Goal: Book appointment/travel/reservation

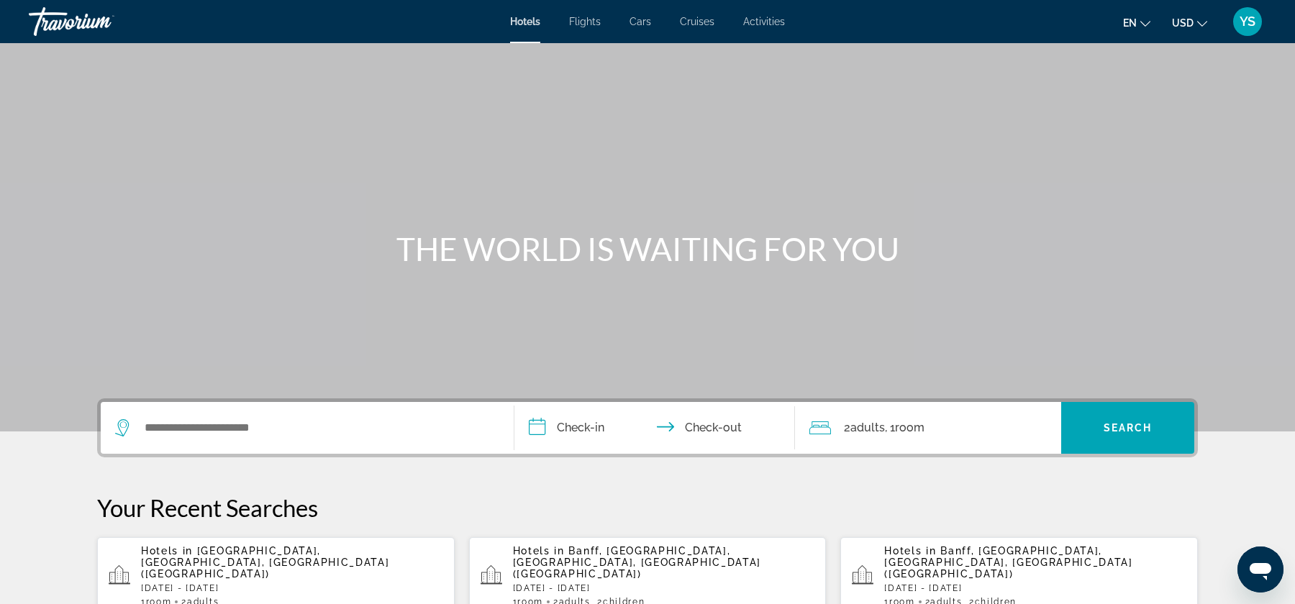
click at [598, 419] on input "**********" at bounding box center [657, 430] width 286 height 56
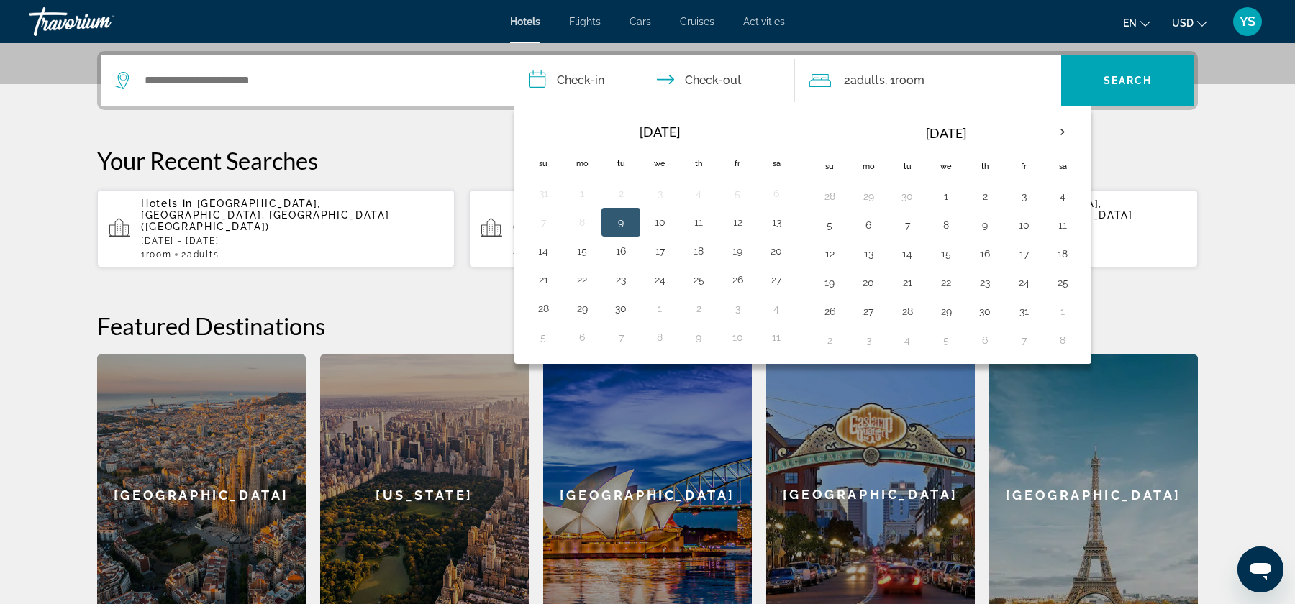
scroll to position [351, 0]
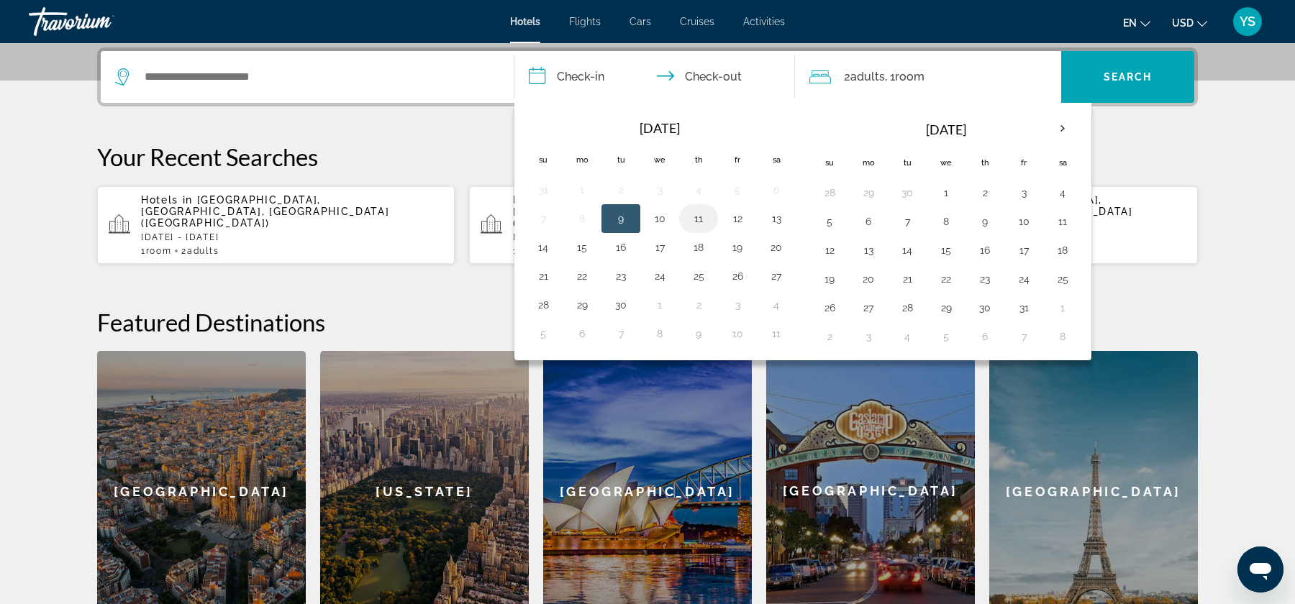
click at [705, 209] on button "11" at bounding box center [698, 219] width 23 height 20
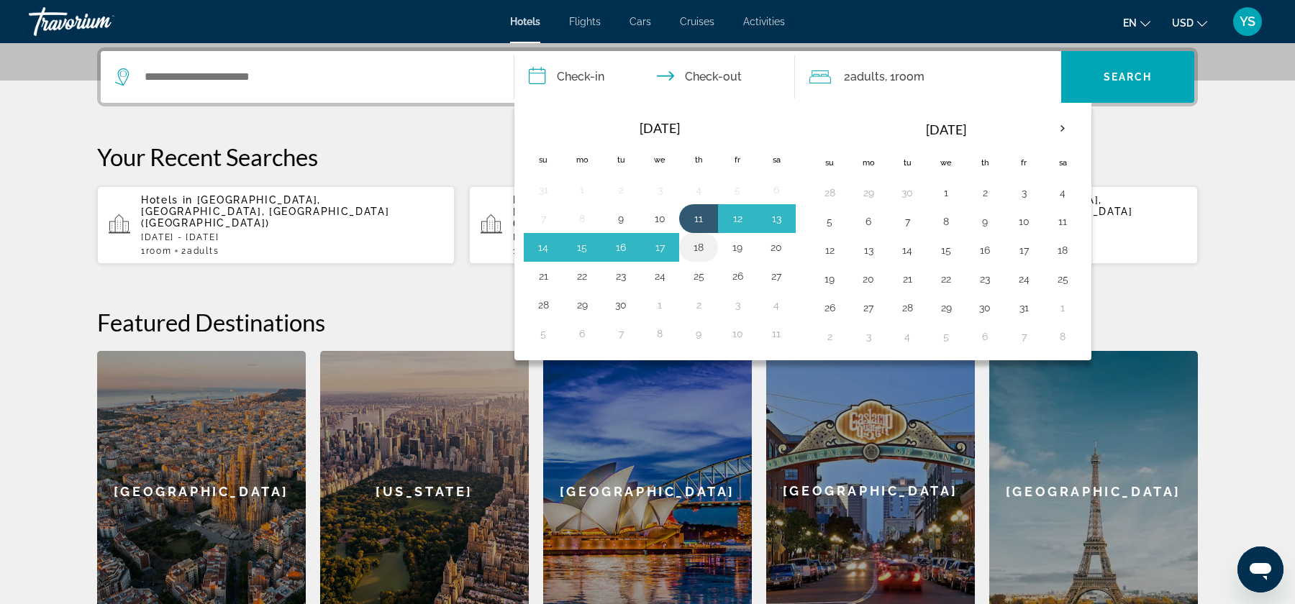
click at [703, 239] on button "18" at bounding box center [698, 247] width 23 height 20
type input "**********"
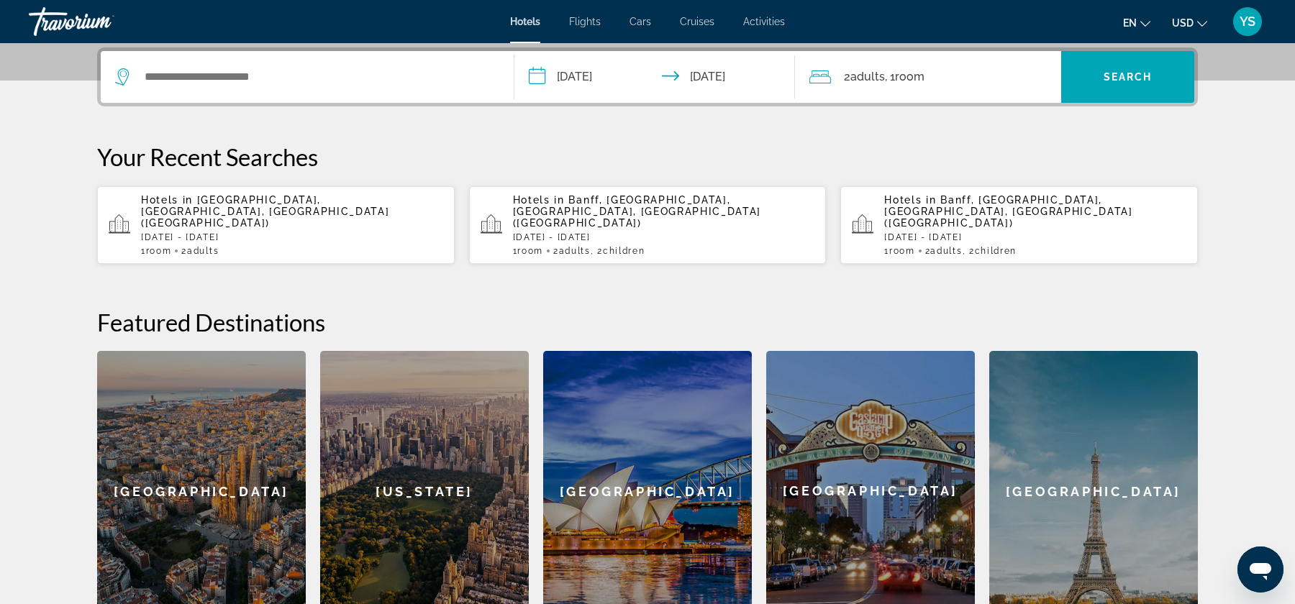
click at [272, 64] on div "Search widget" at bounding box center [307, 77] width 384 height 52
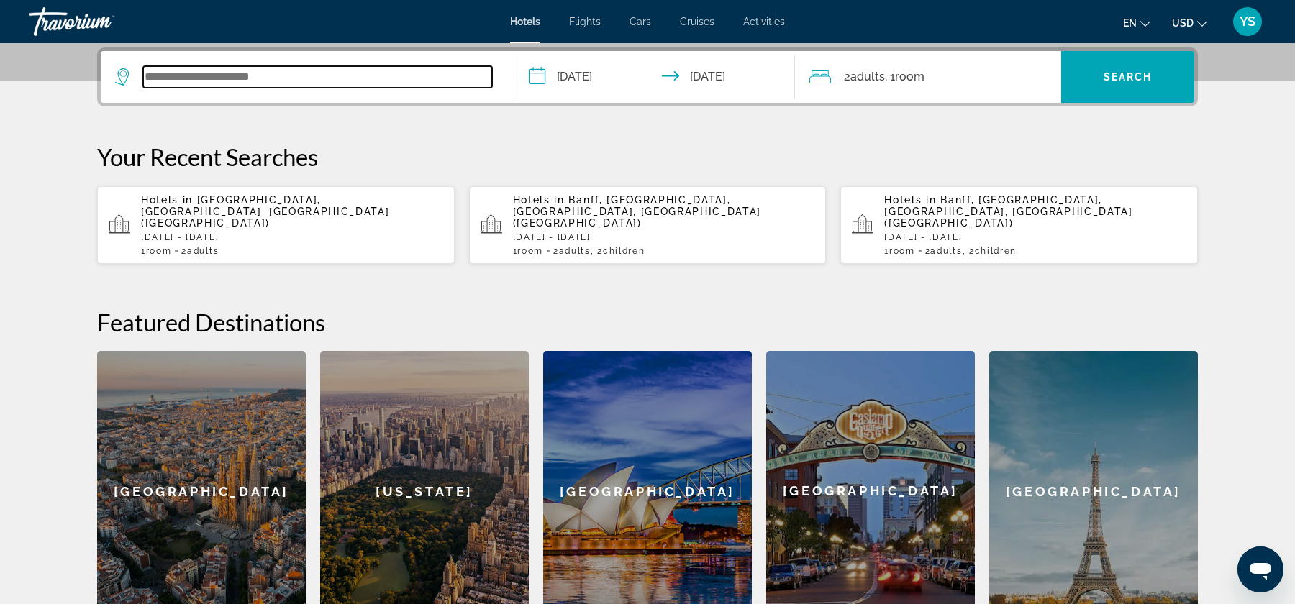
click at [261, 85] on input "Search widget" at bounding box center [317, 77] width 349 height 22
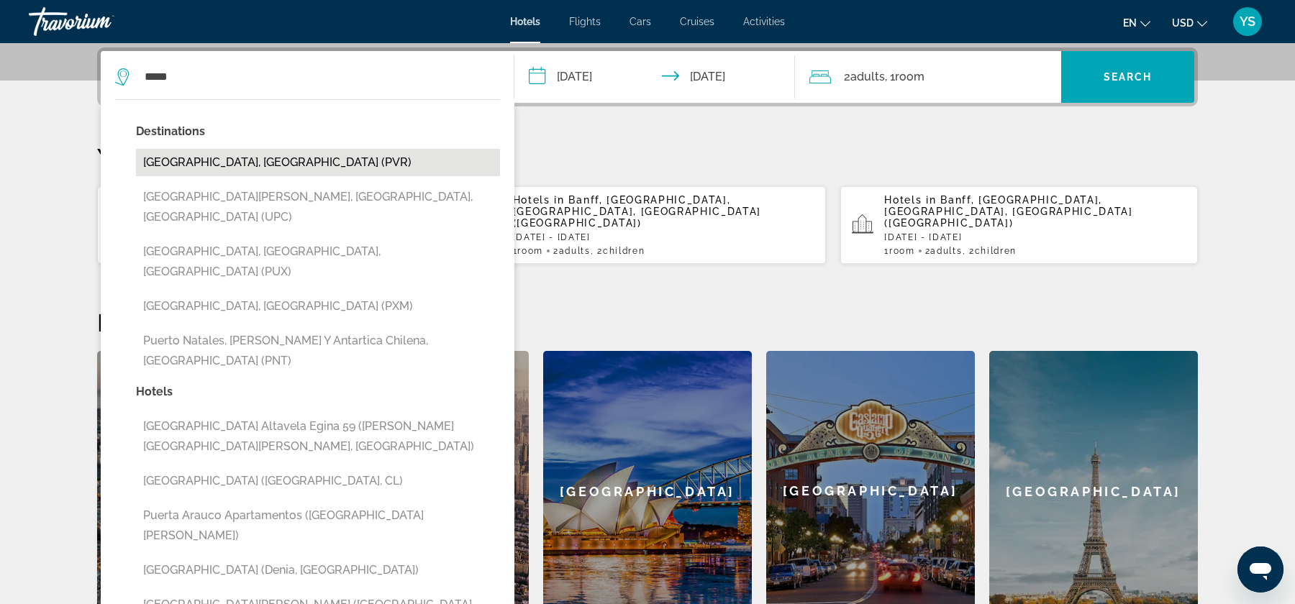
click at [225, 154] on button "[GEOGRAPHIC_DATA], [GEOGRAPHIC_DATA] (PVR)" at bounding box center [318, 162] width 364 height 27
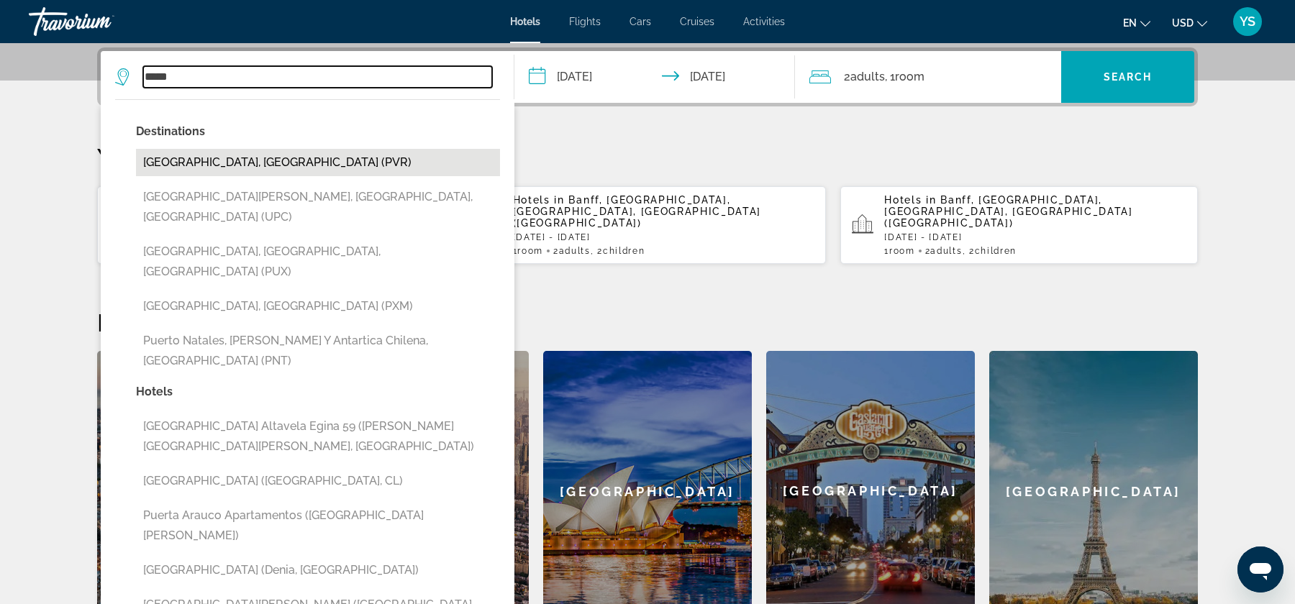
type input "**********"
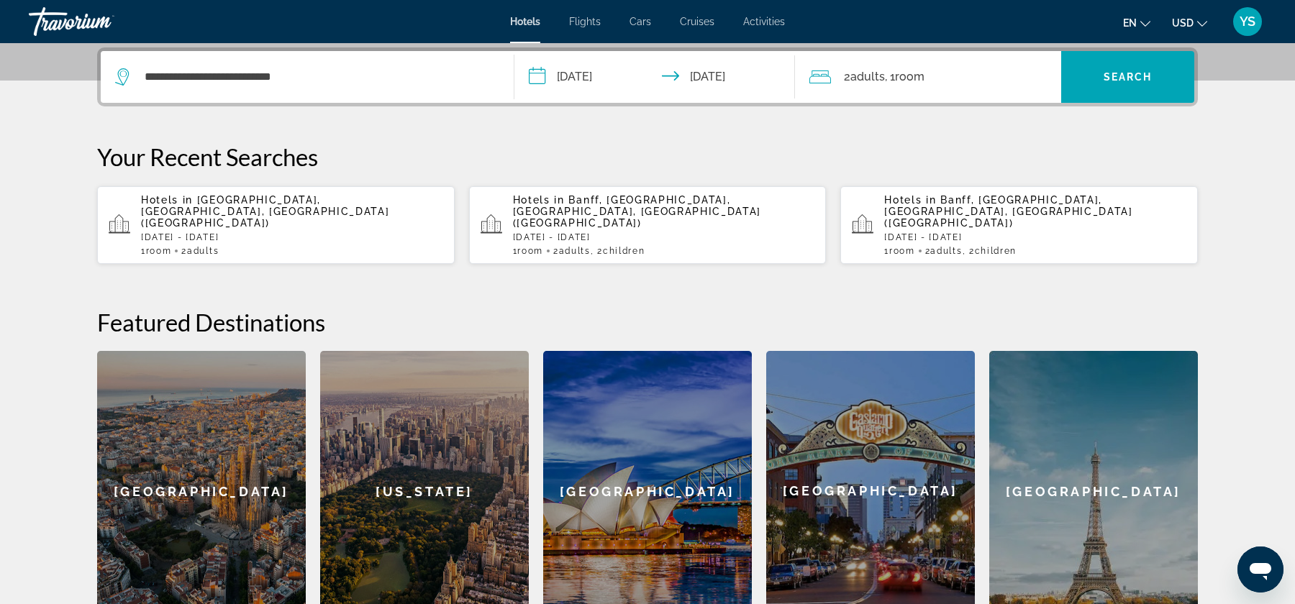
click at [902, 80] on span "Room" at bounding box center [909, 77] width 29 height 14
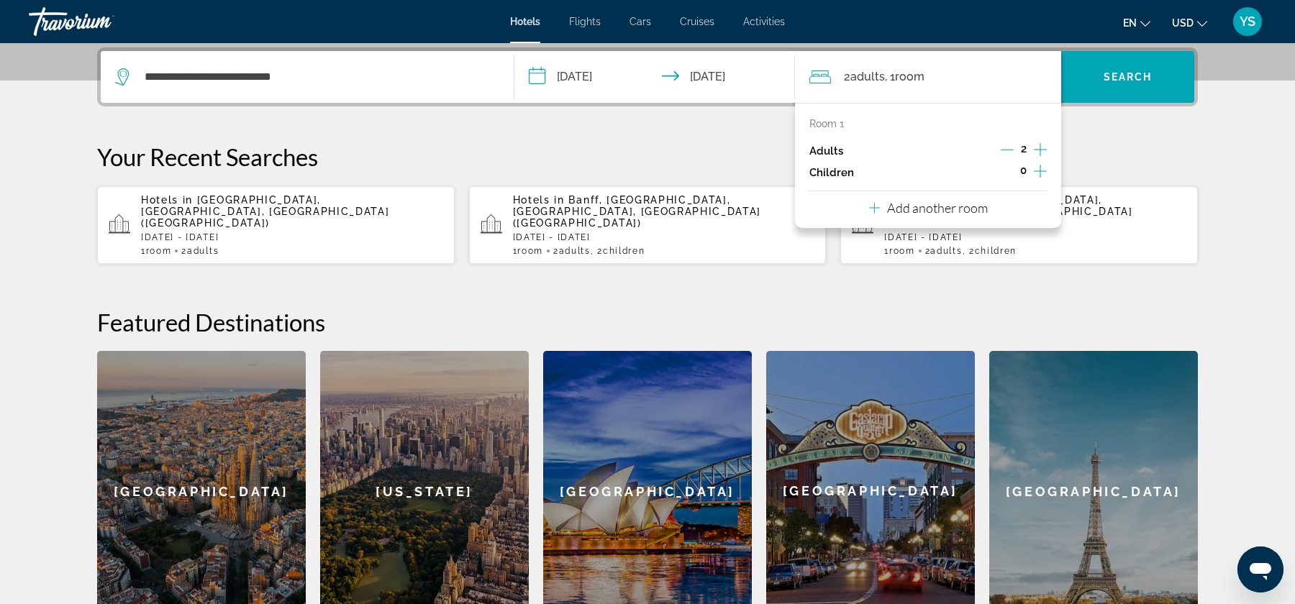
click at [1041, 171] on icon "Increment children" at bounding box center [1039, 171] width 13 height 17
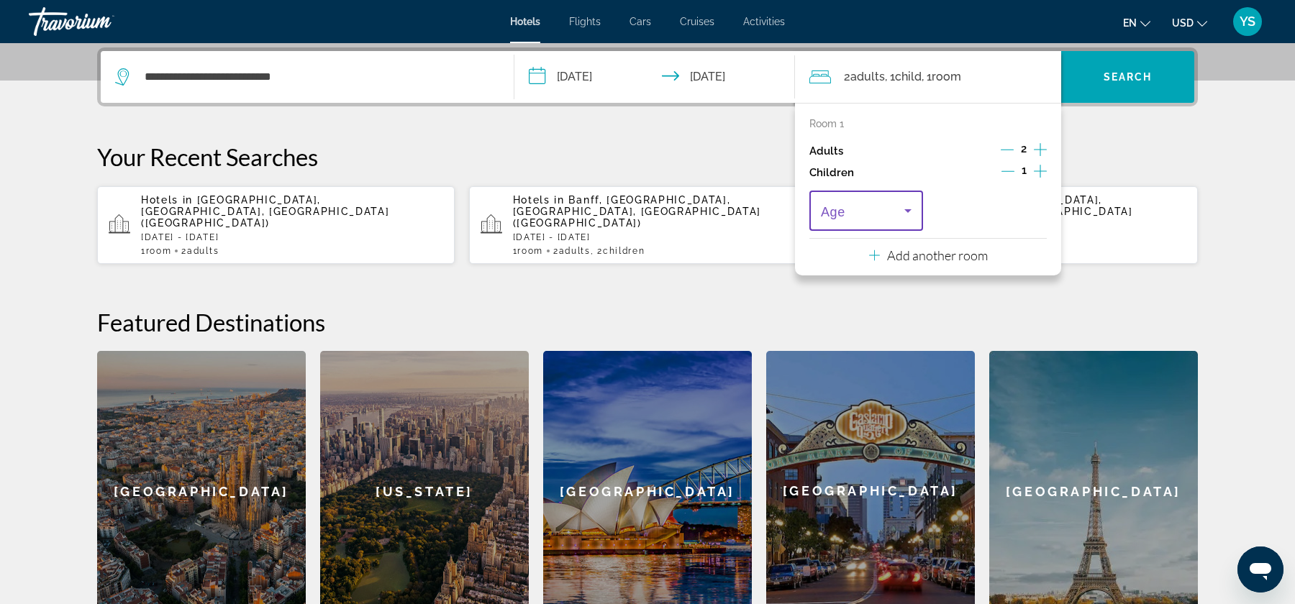
click at [898, 204] on span "Travelers: 2 adults, 1 child" at bounding box center [862, 210] width 83 height 17
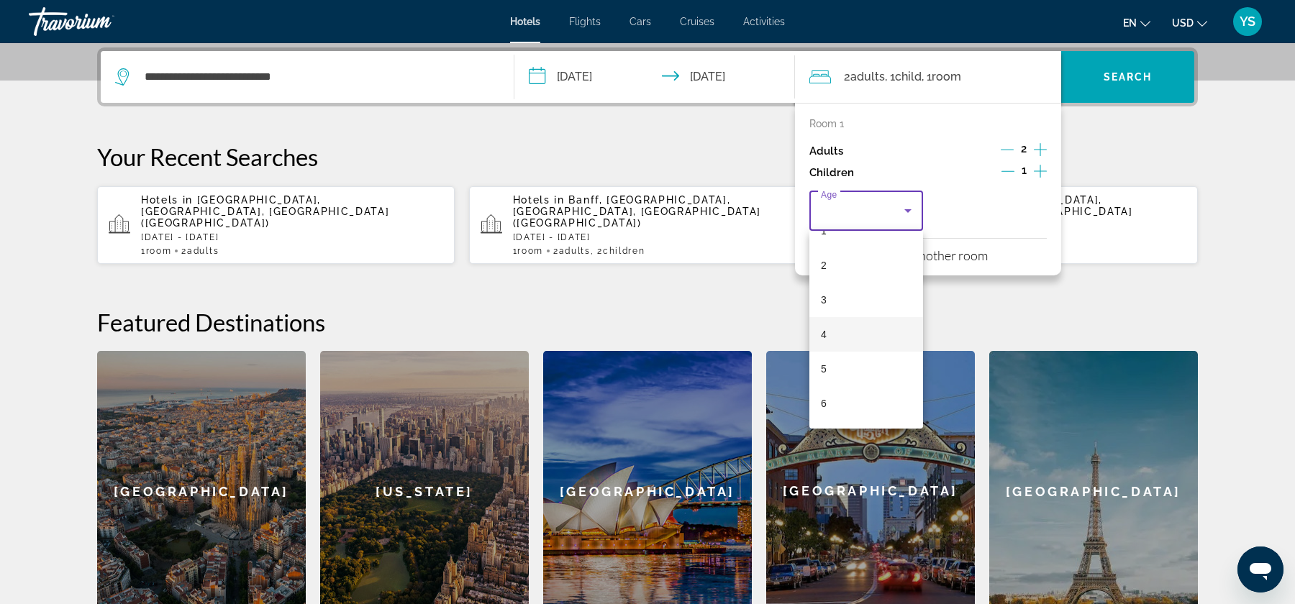
scroll to position [108, 0]
click at [852, 393] on mat-option "7" at bounding box center [866, 387] width 114 height 35
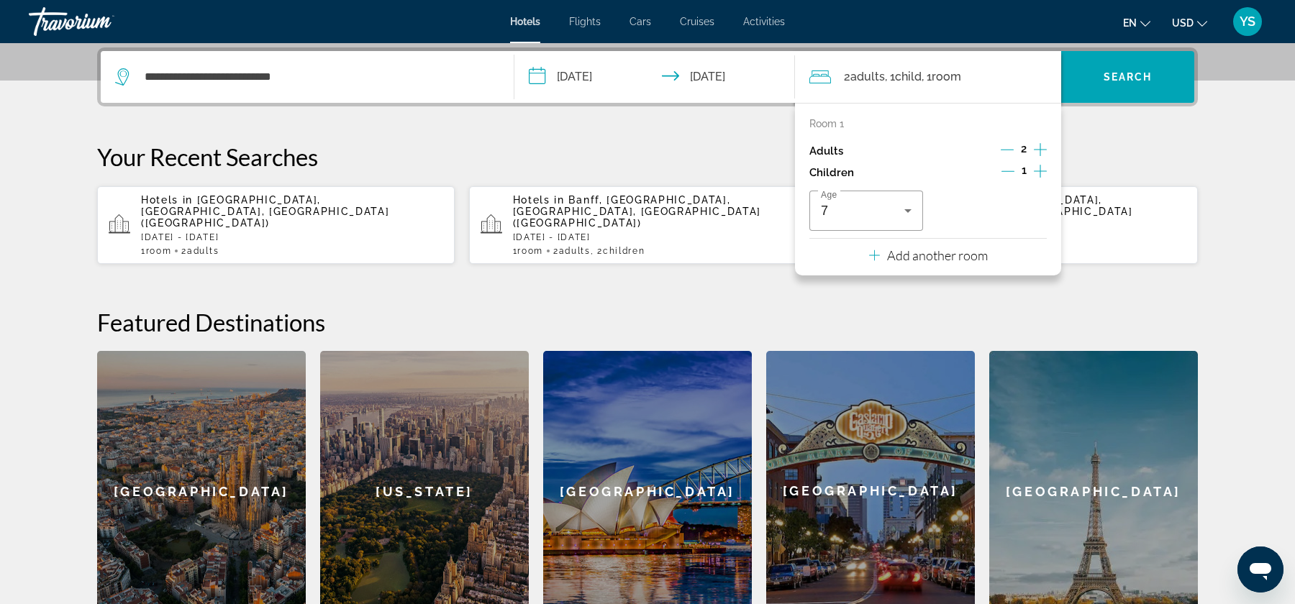
click at [1089, 132] on div "**********" at bounding box center [647, 339] width 1158 height 584
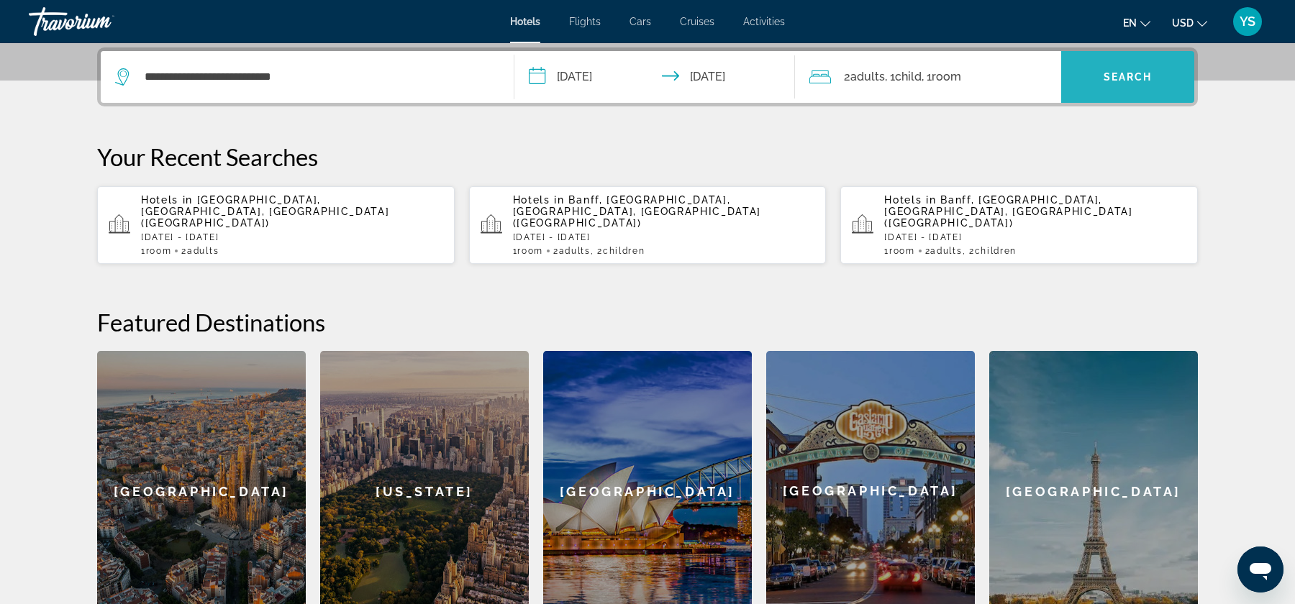
click at [1108, 71] on span "Search" at bounding box center [1127, 77] width 49 height 12
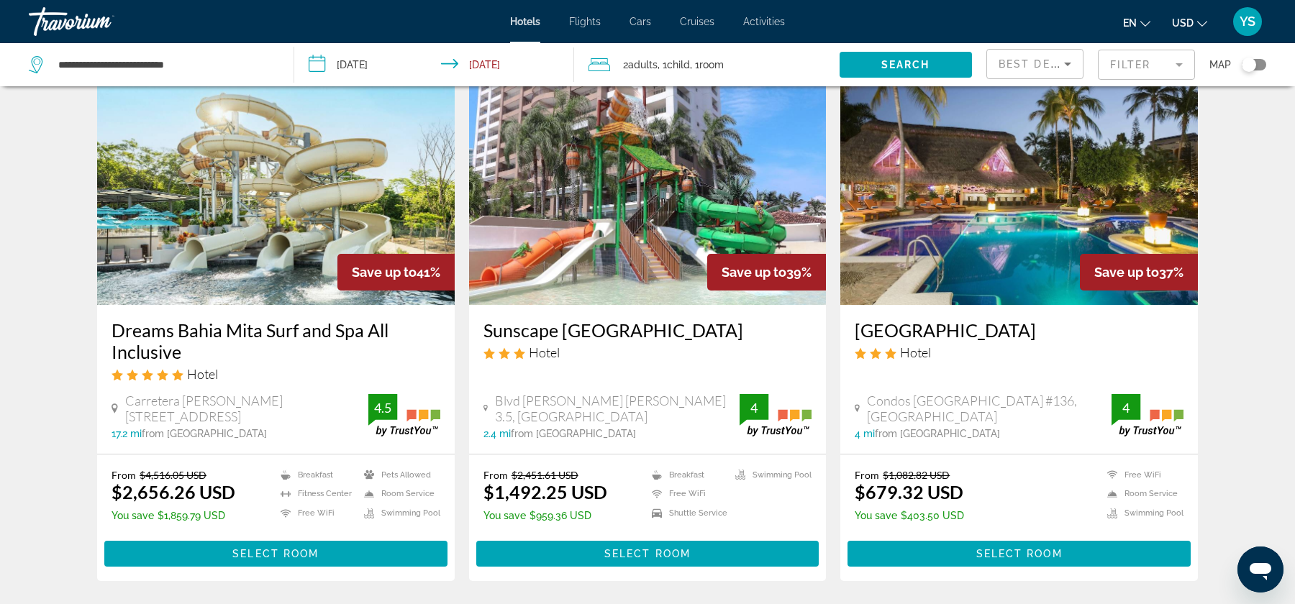
scroll to position [63, 0]
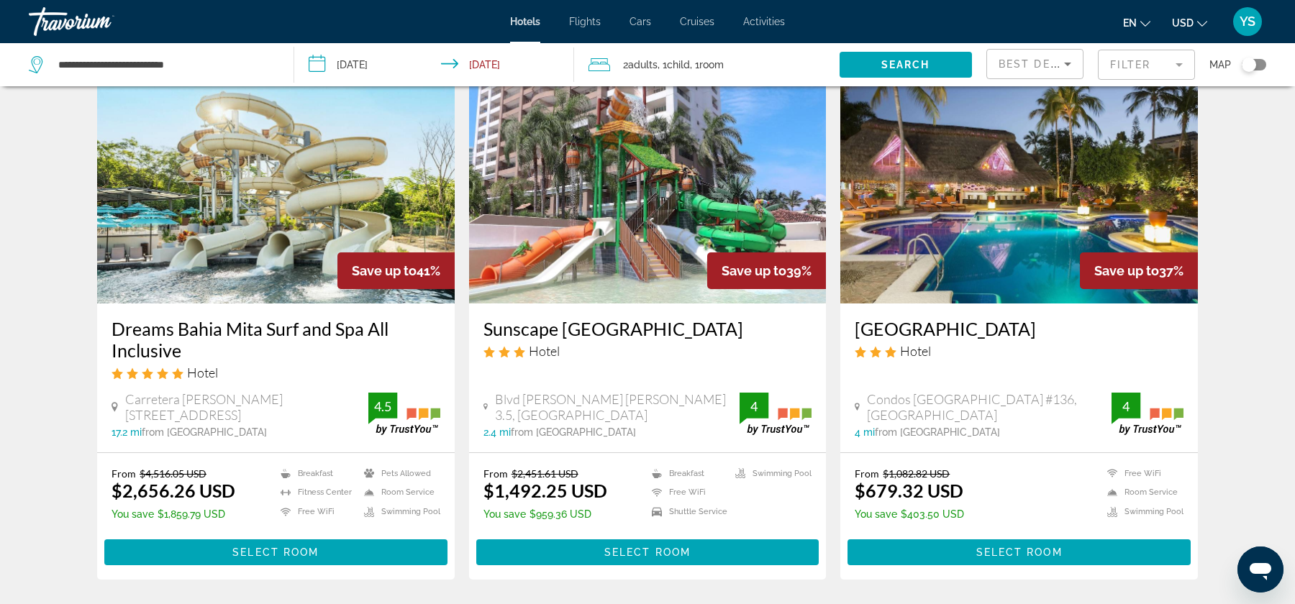
click at [1197, 19] on icon "Change currency" at bounding box center [1202, 24] width 10 height 10
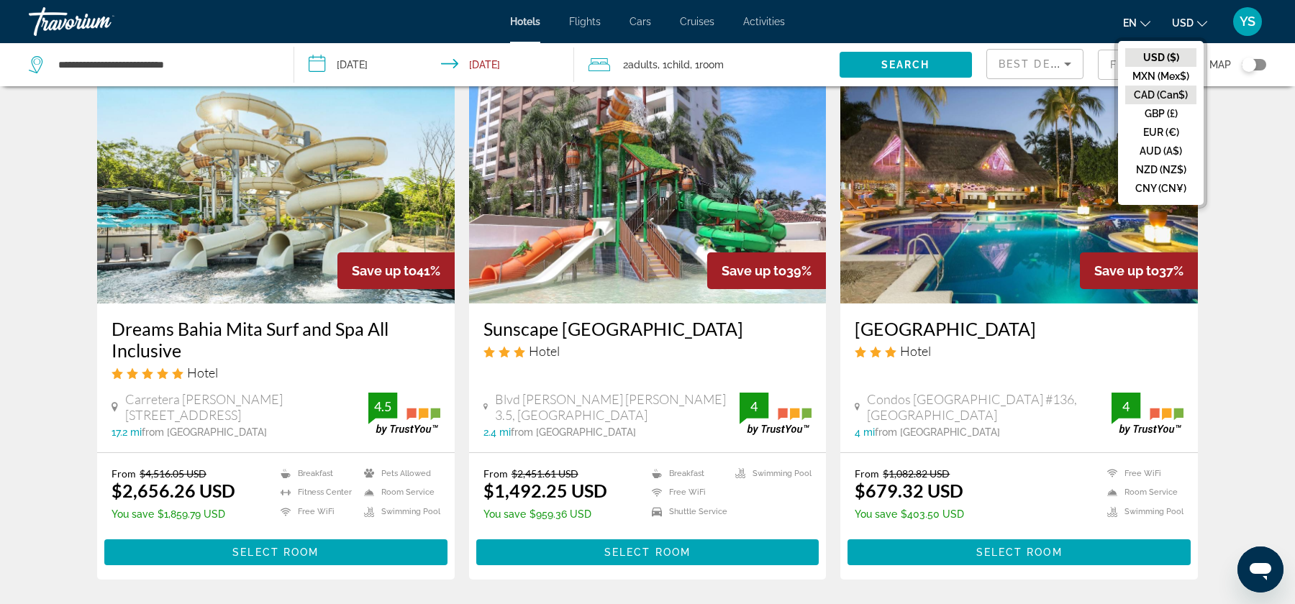
click at [1154, 94] on button "CAD (Can$)" at bounding box center [1160, 95] width 71 height 19
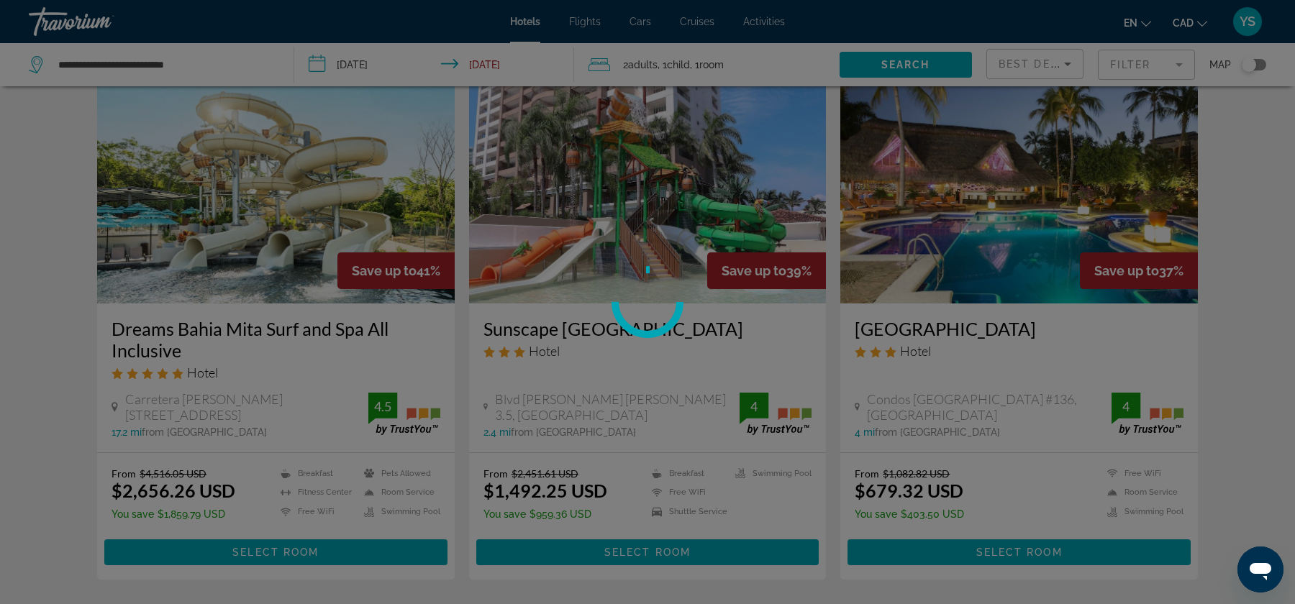
scroll to position [0, 0]
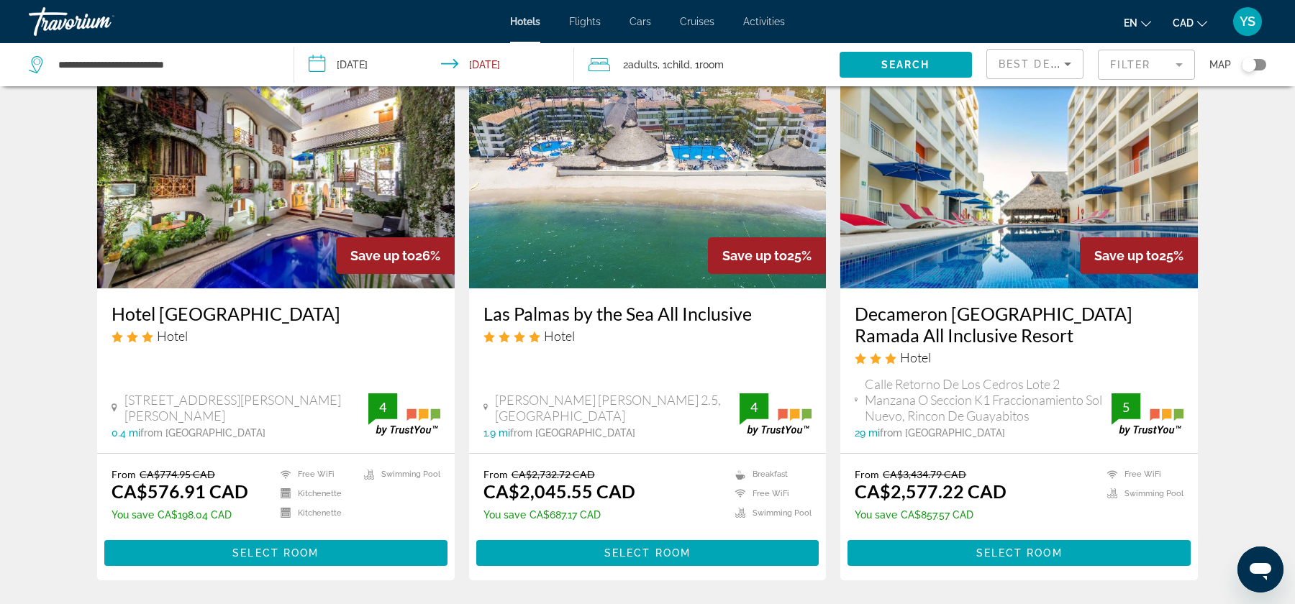
scroll to position [1899, 0]
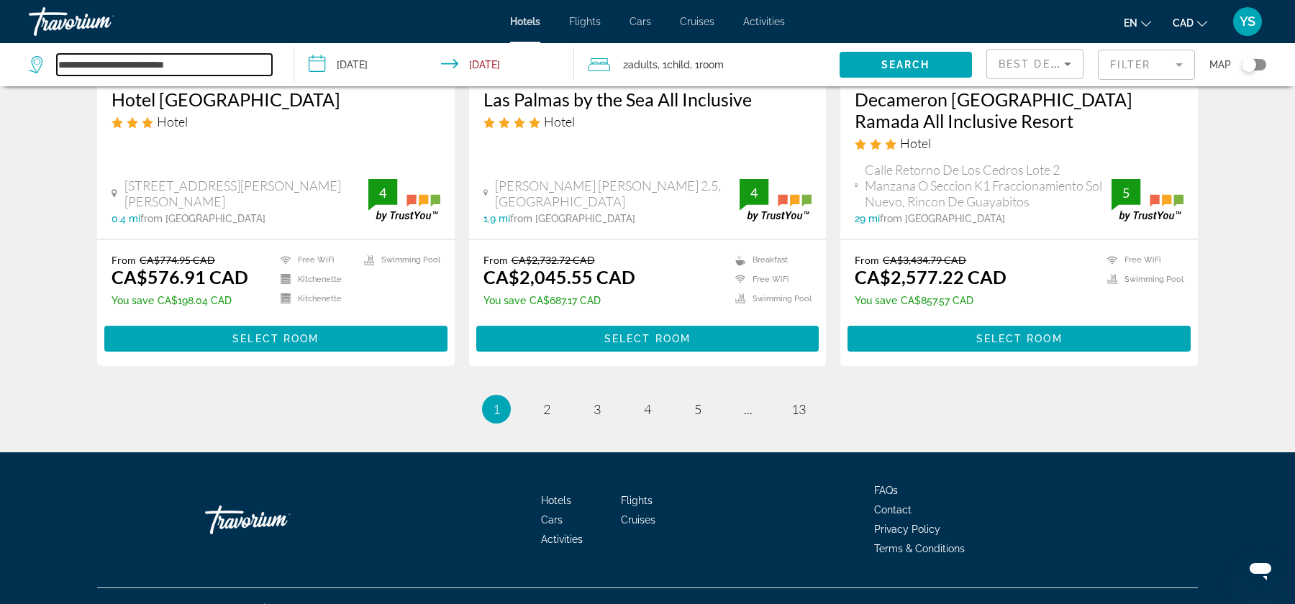
click at [172, 59] on input "**********" at bounding box center [164, 65] width 215 height 22
click at [180, 55] on input "**********" at bounding box center [164, 65] width 215 height 22
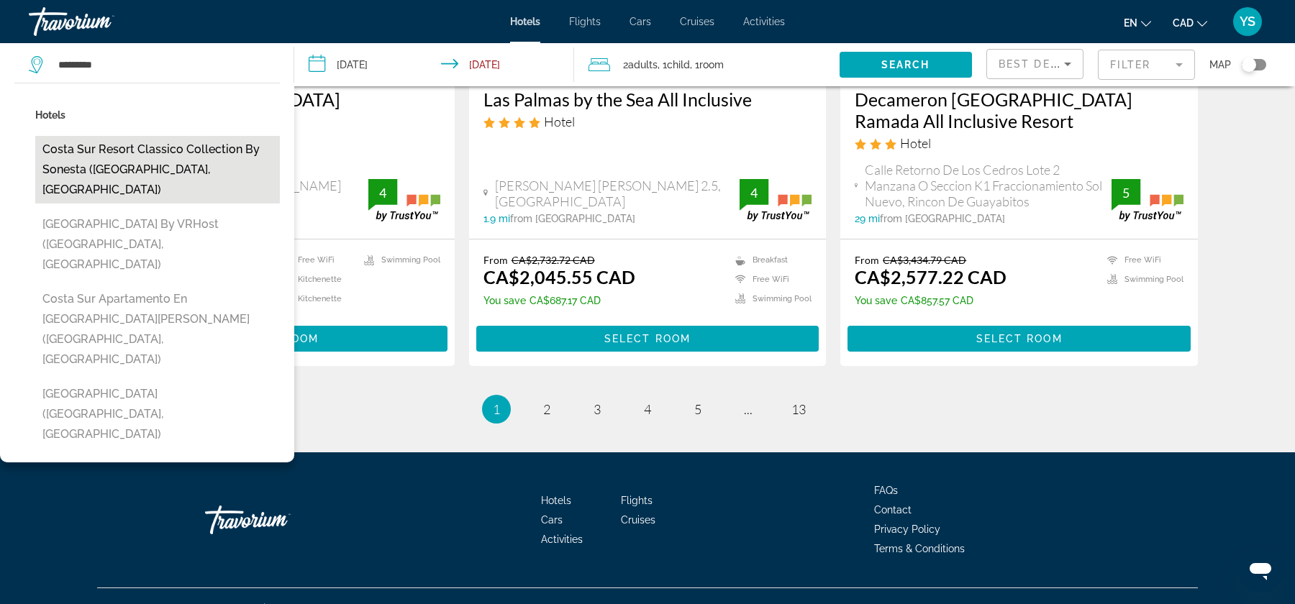
click at [131, 158] on button "Costa Sur Resort Classico Collection by Sonesta ([GEOGRAPHIC_DATA], [GEOGRAPHIC…" at bounding box center [157, 170] width 245 height 68
type input "**********"
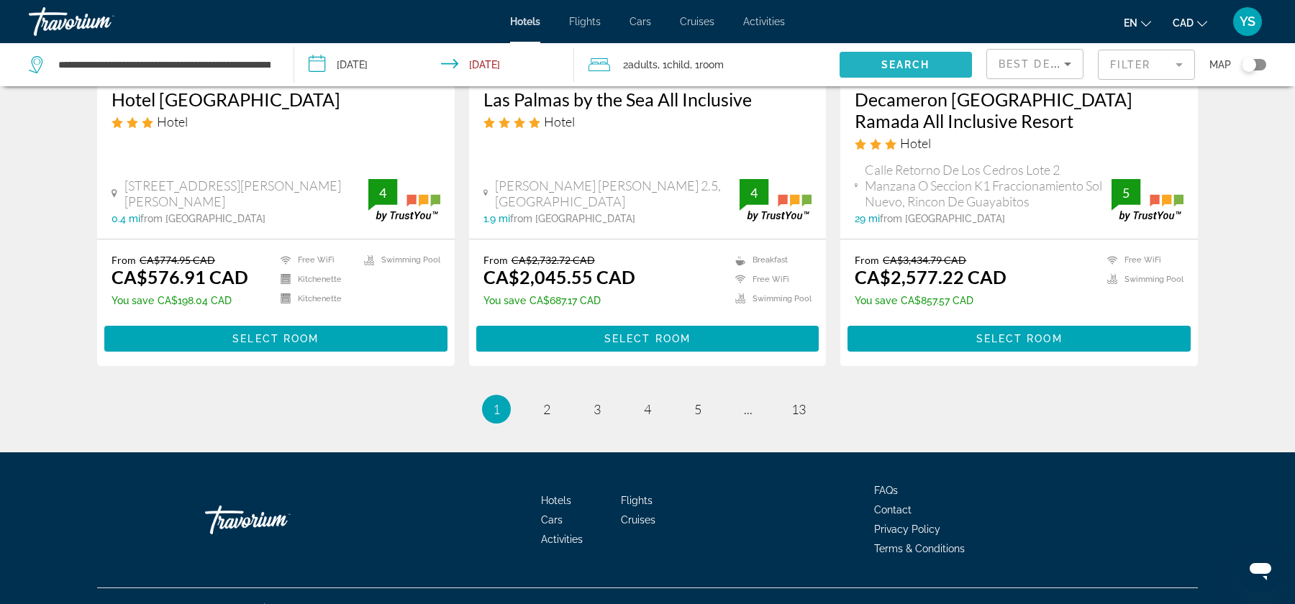
click at [898, 63] on span "Search" at bounding box center [905, 65] width 49 height 12
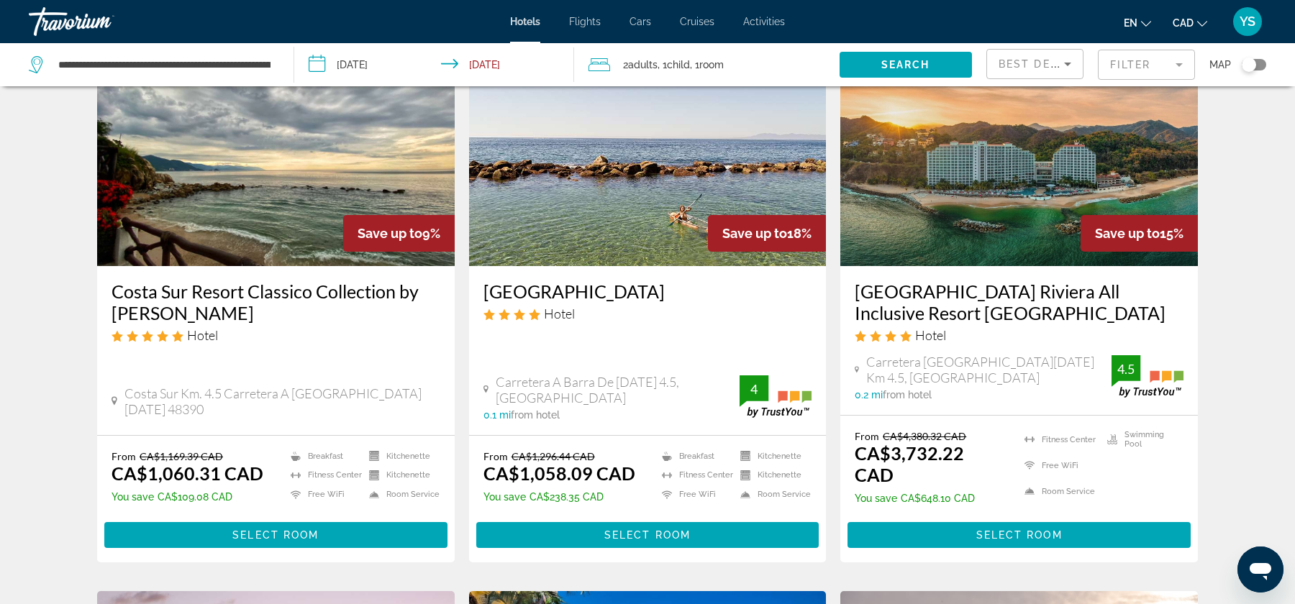
scroll to position [115, 0]
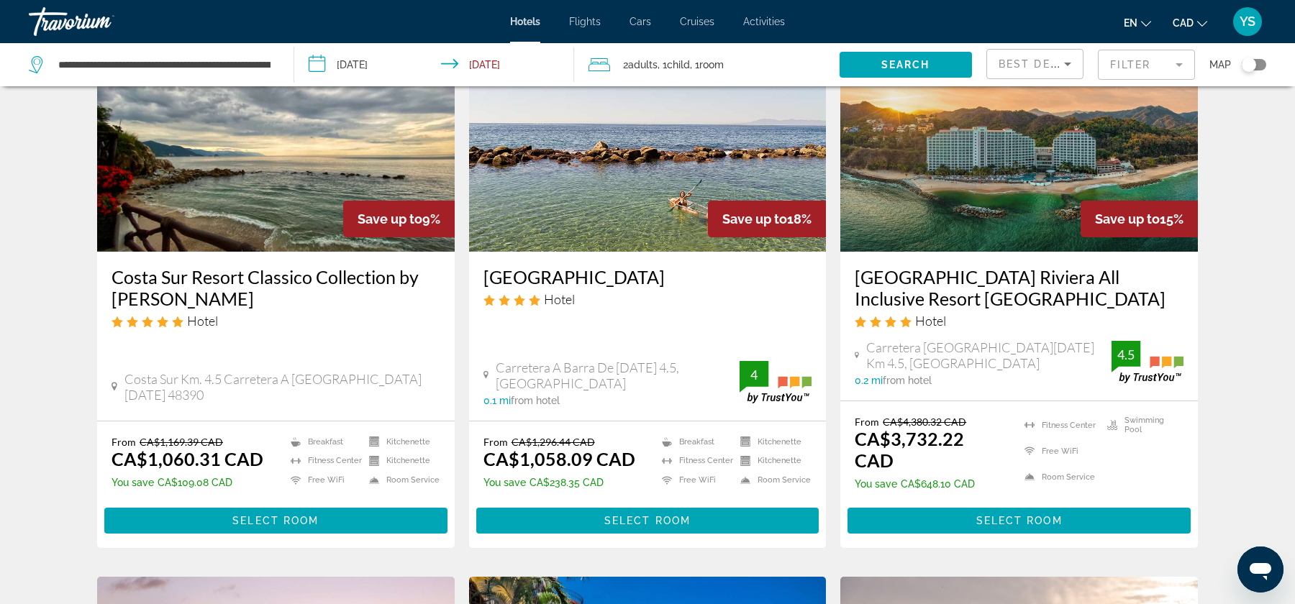
click at [280, 200] on img "Main content" at bounding box center [275, 137] width 357 height 230
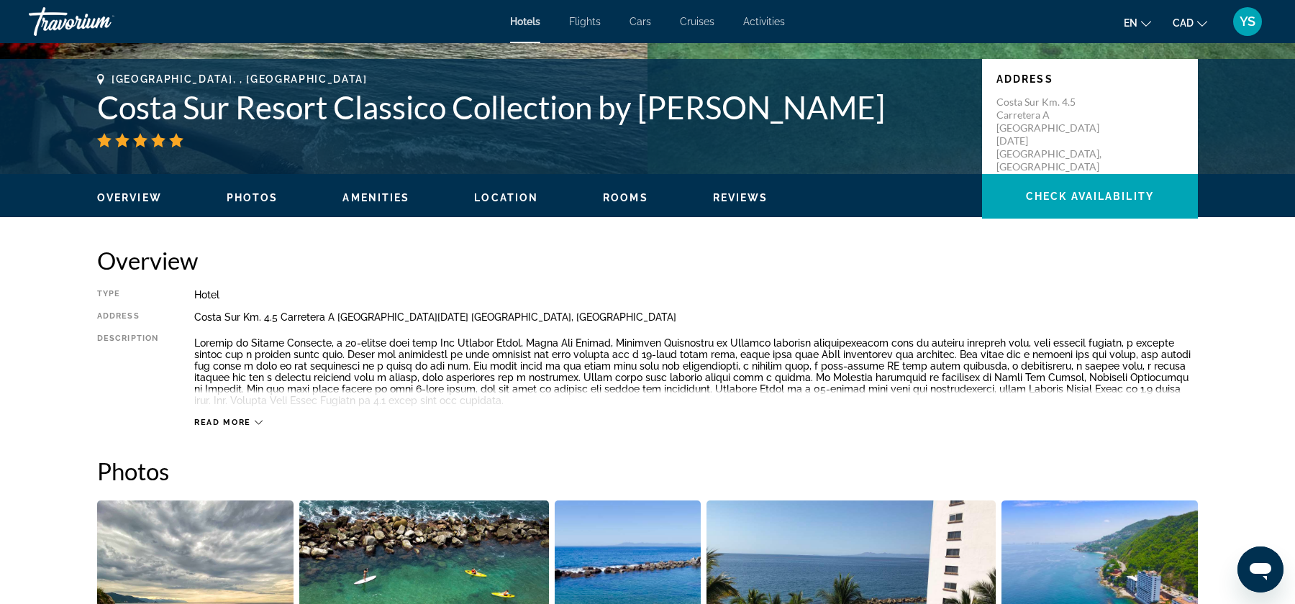
scroll to position [299, 0]
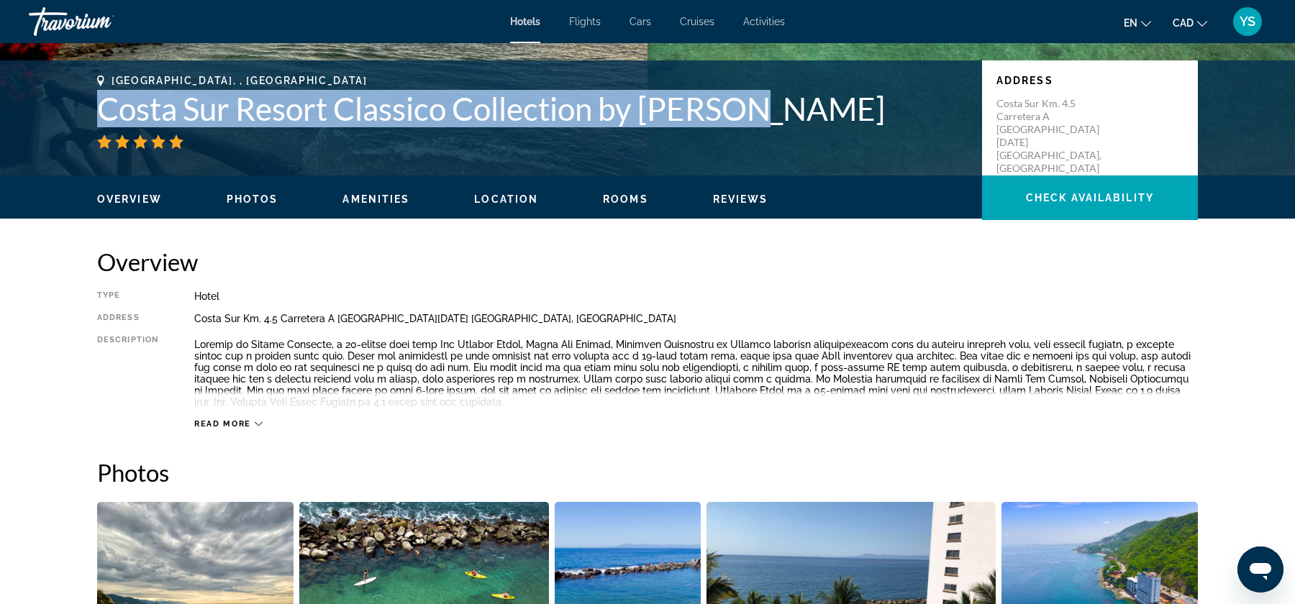
drag, startPoint x: 99, startPoint y: 106, endPoint x: 751, endPoint y: 114, distance: 651.6
click at [751, 114] on h1 "Costa Sur Resort Classico Collection by [PERSON_NAME]" at bounding box center [532, 108] width 870 height 37
copy h1 "Costa Sur Resort Classico Collection by [PERSON_NAME]"
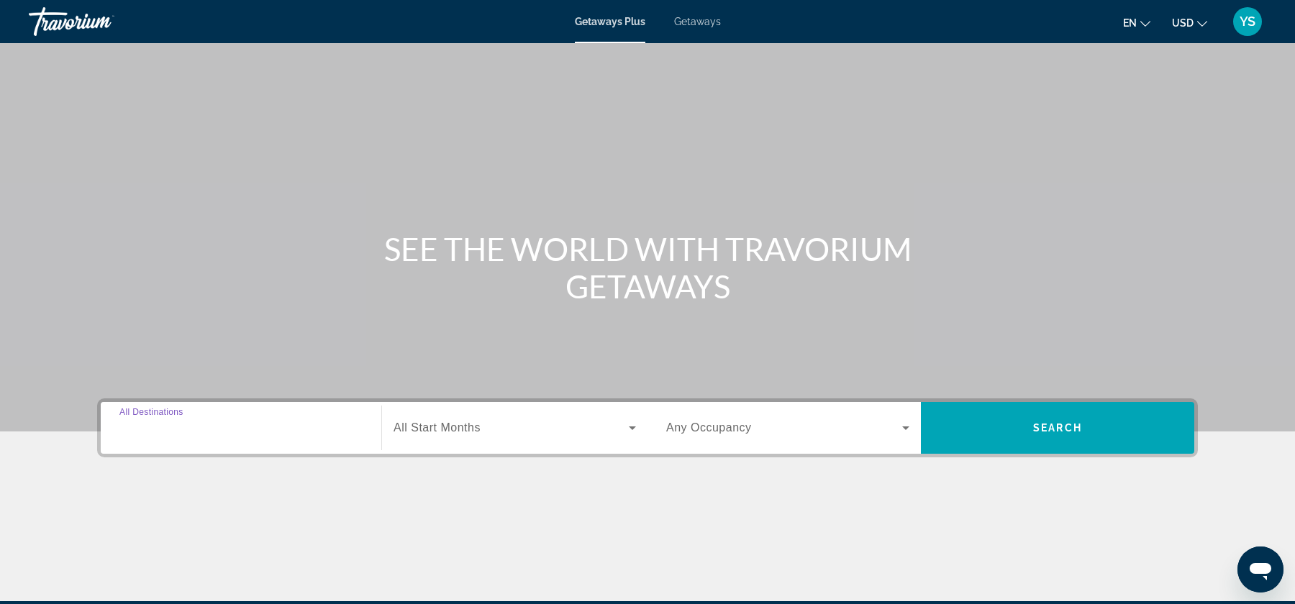
click at [209, 425] on input "Destination All Destinations" at bounding box center [240, 428] width 243 height 17
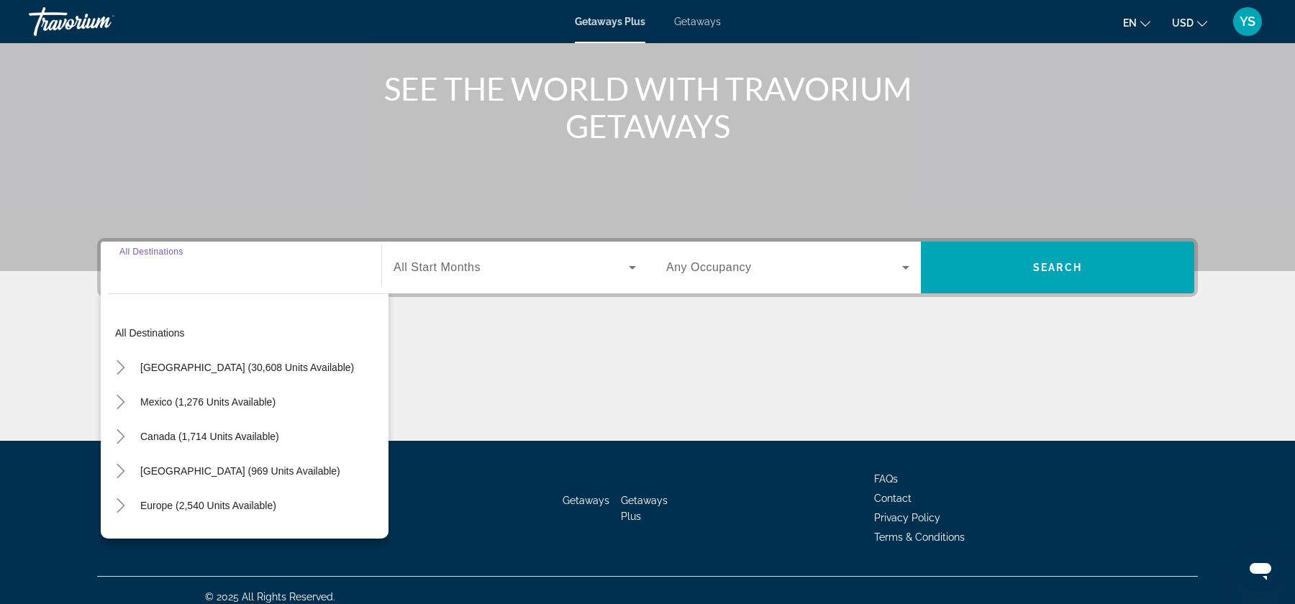
scroll to position [173, 0]
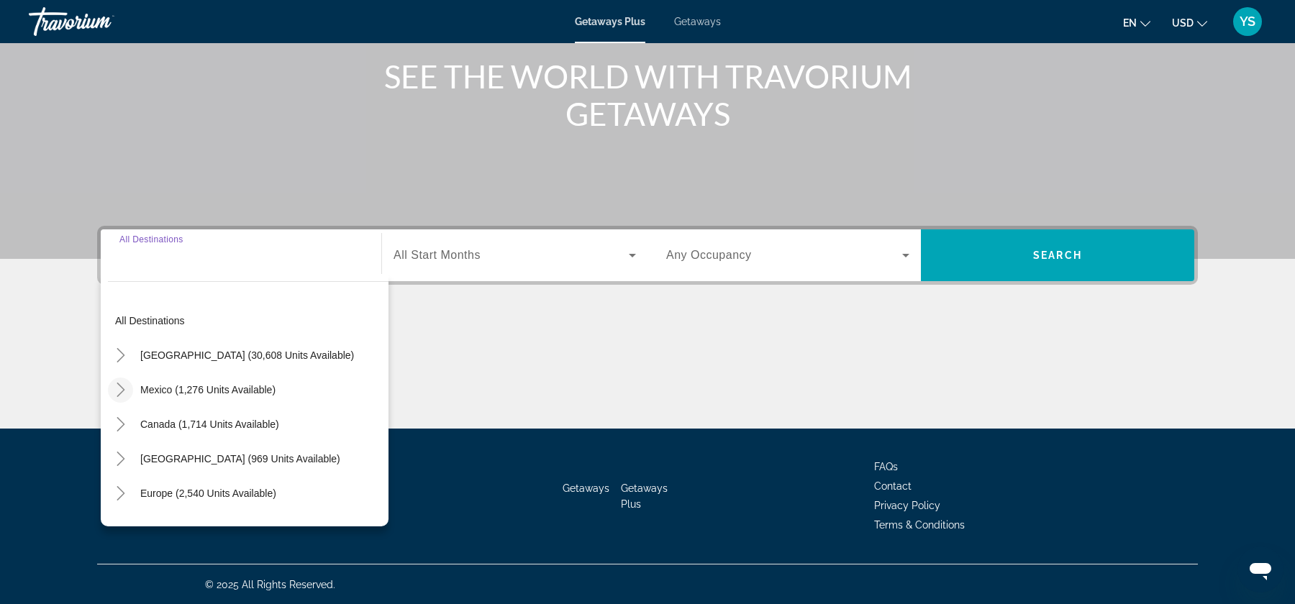
click at [127, 391] on icon "Toggle Mexico (1,276 units available)" at bounding box center [121, 390] width 14 height 14
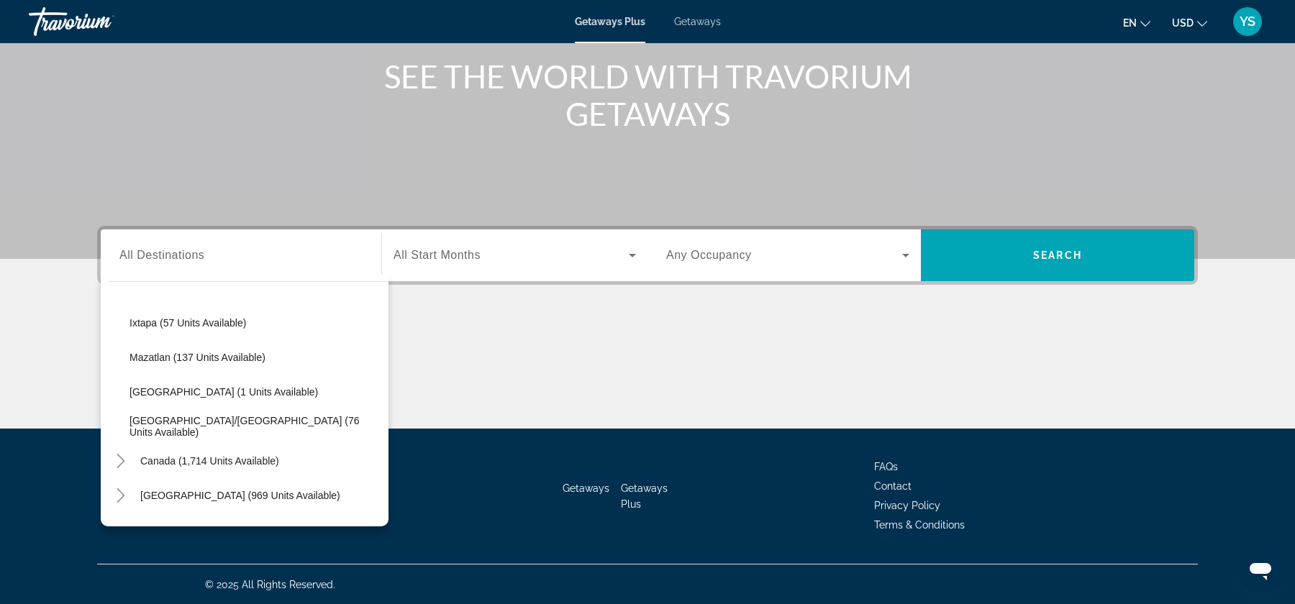
scroll to position [278, 0]
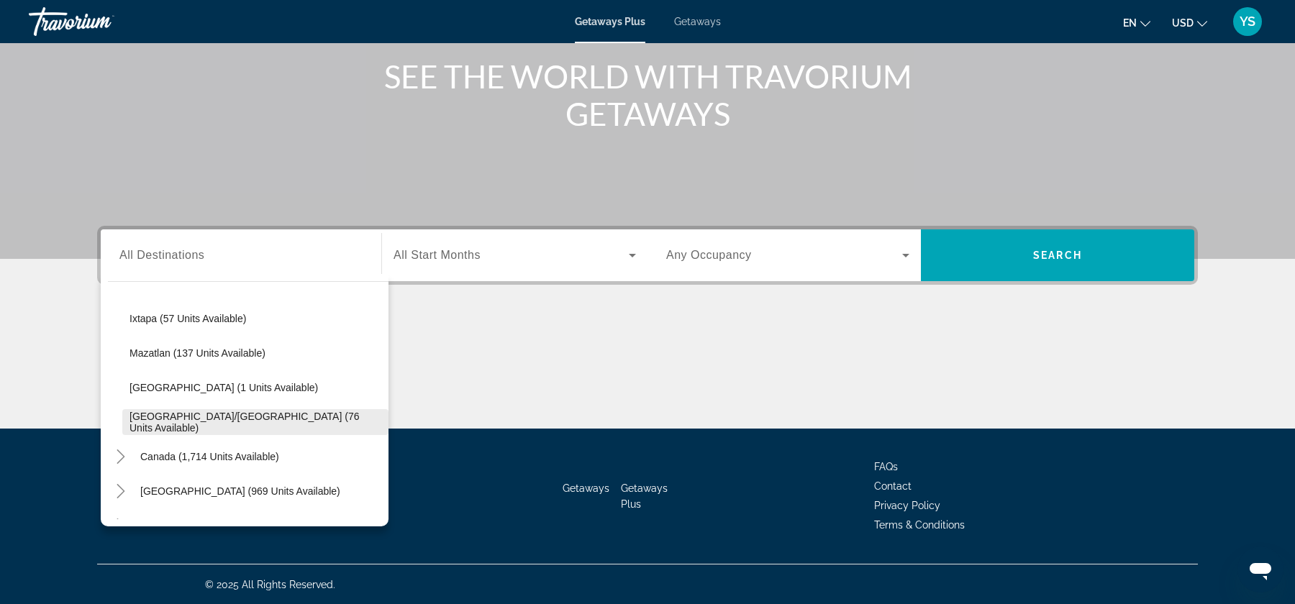
click at [184, 419] on span "[GEOGRAPHIC_DATA]/[GEOGRAPHIC_DATA] (76 units available)" at bounding box center [255, 422] width 252 height 23
type input "**********"
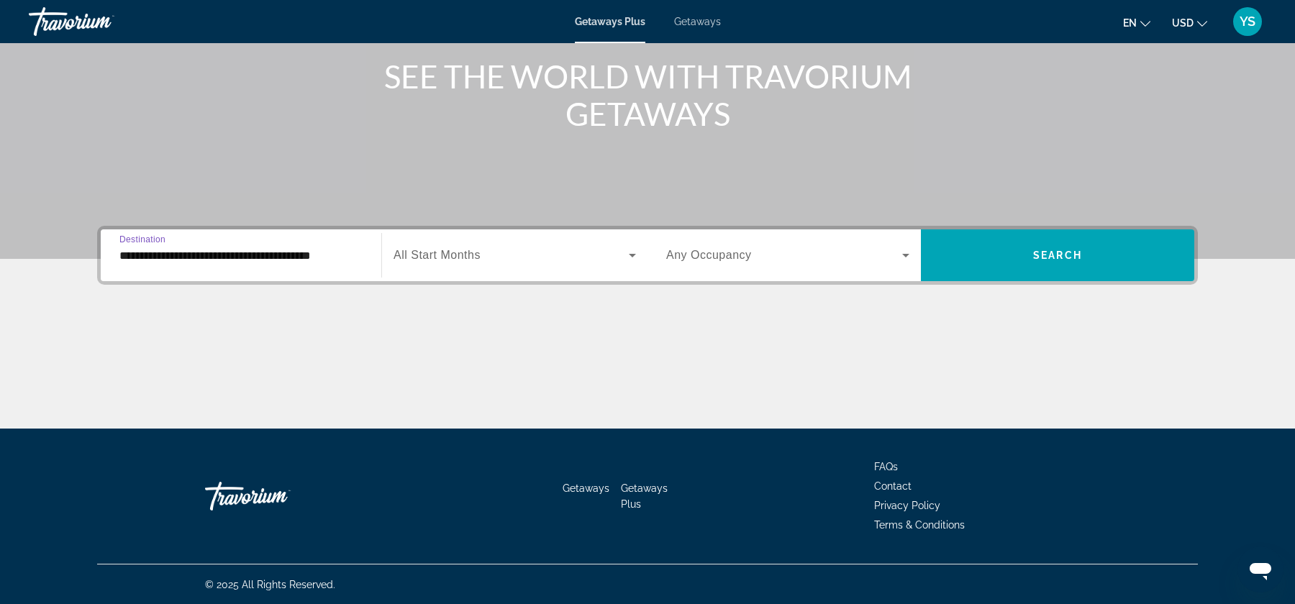
click at [542, 255] on span "Search widget" at bounding box center [510, 255] width 235 height 17
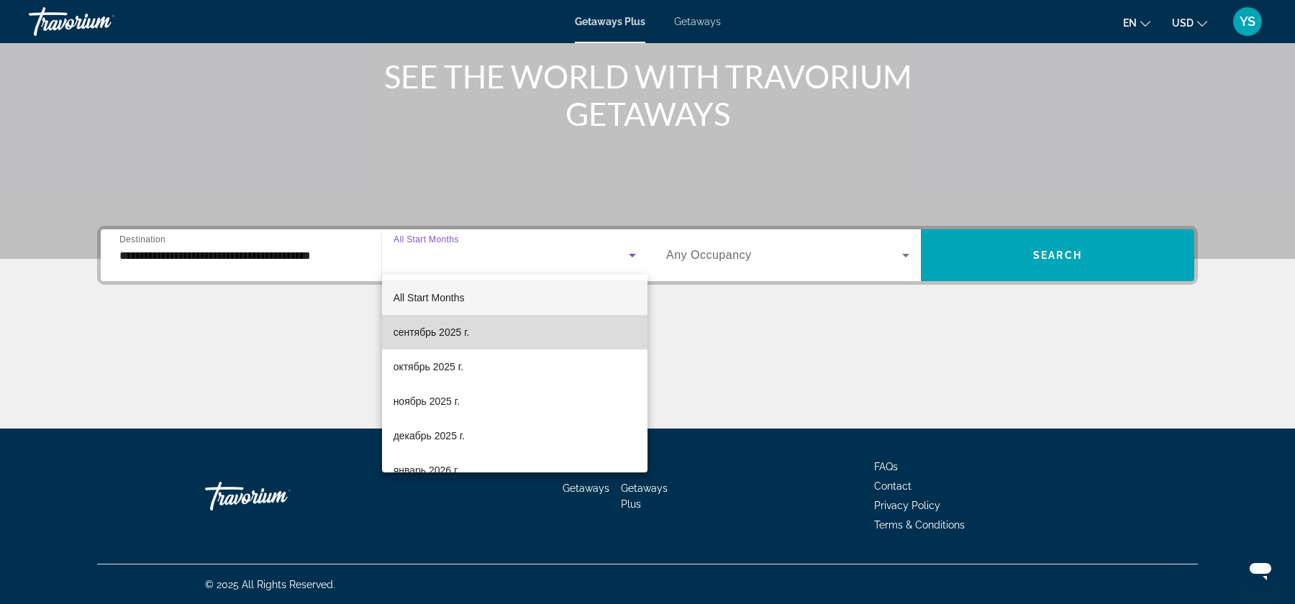
click at [478, 327] on mat-option "сентябрь 2025 г." at bounding box center [514, 332] width 265 height 35
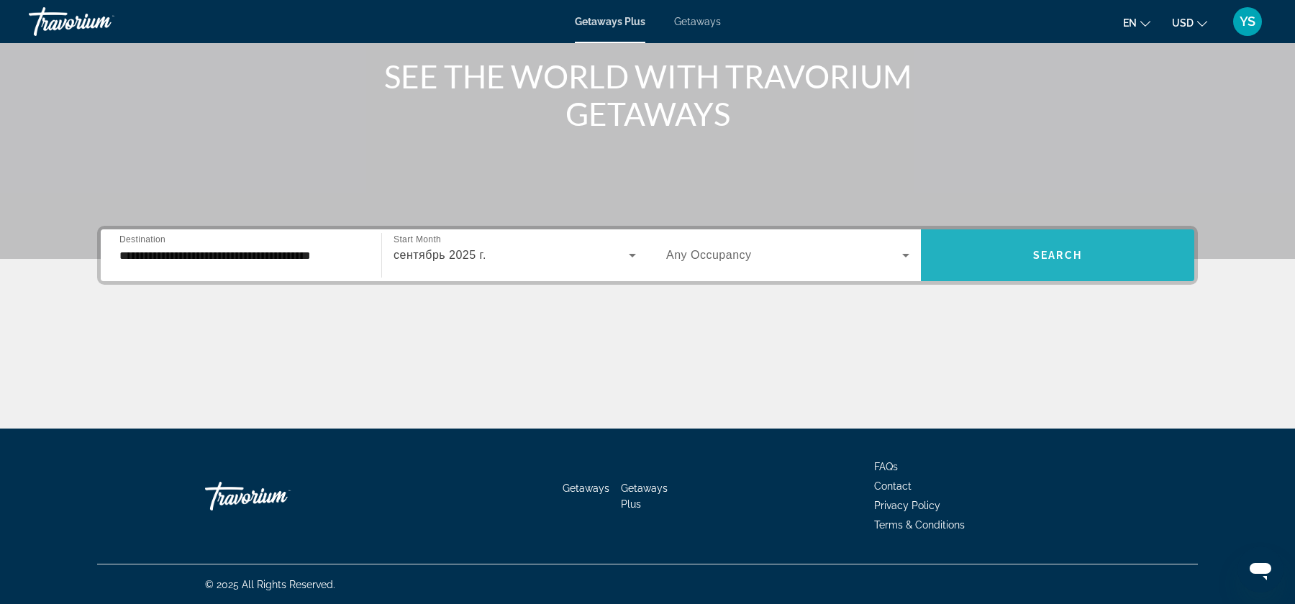
click at [1079, 243] on span "Search widget" at bounding box center [1057, 255] width 273 height 35
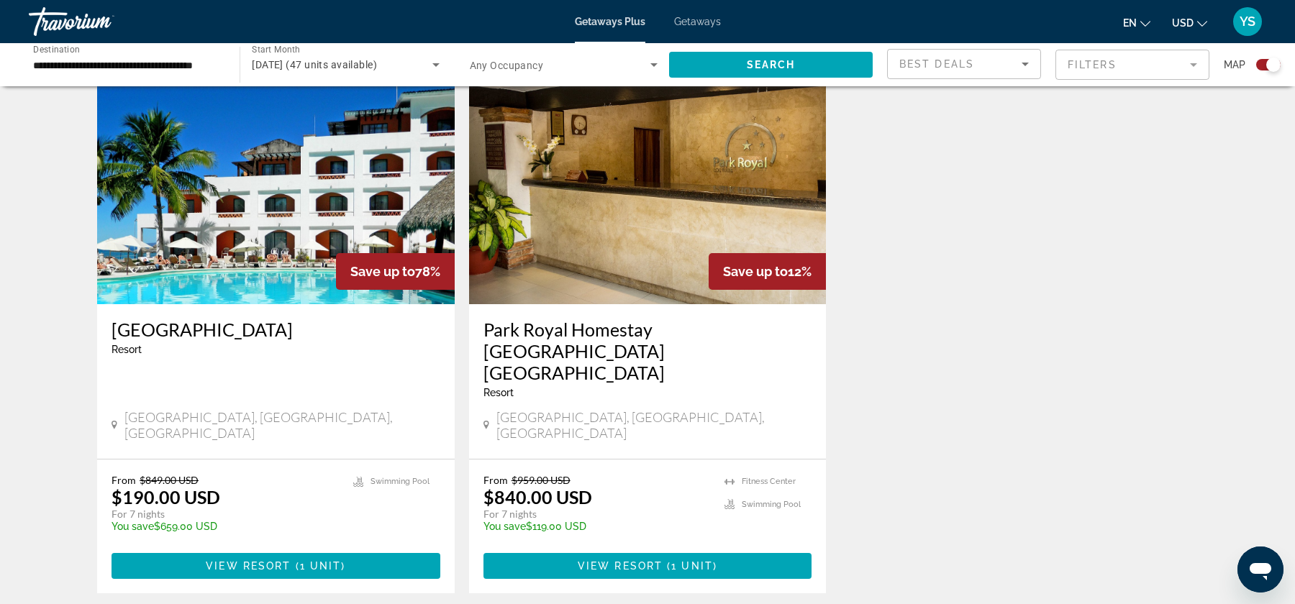
scroll to position [1023, 0]
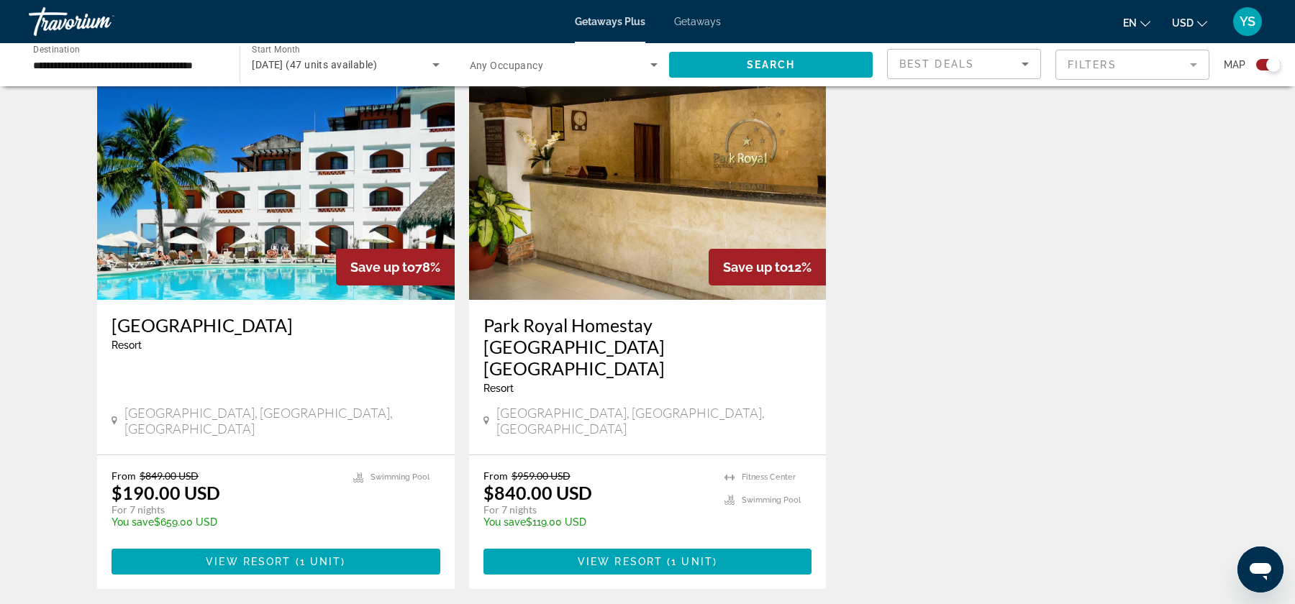
click at [308, 174] on img "Main content" at bounding box center [275, 185] width 357 height 230
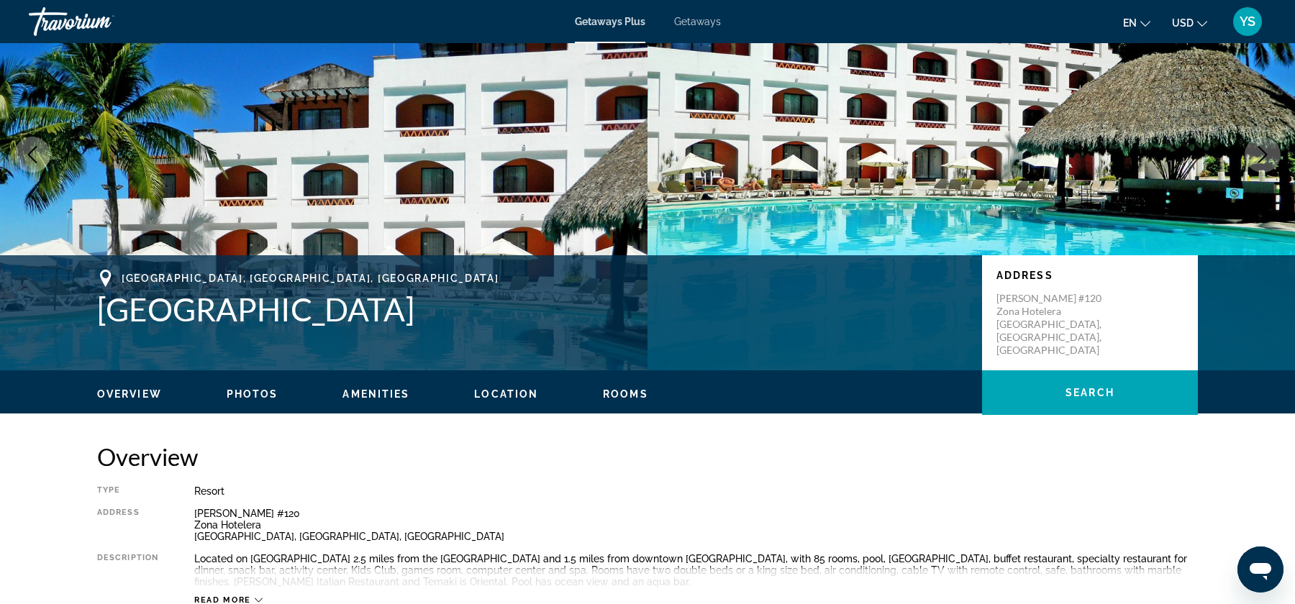
scroll to position [88, 0]
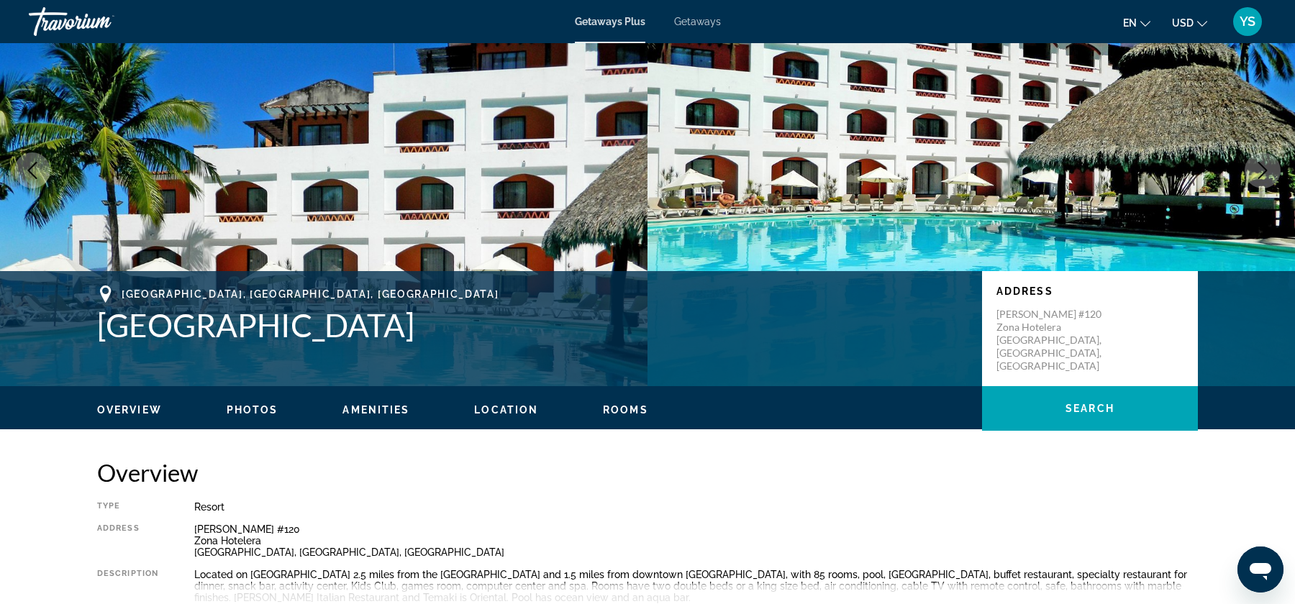
click at [250, 473] on h2 "Overview" at bounding box center [647, 472] width 1100 height 29
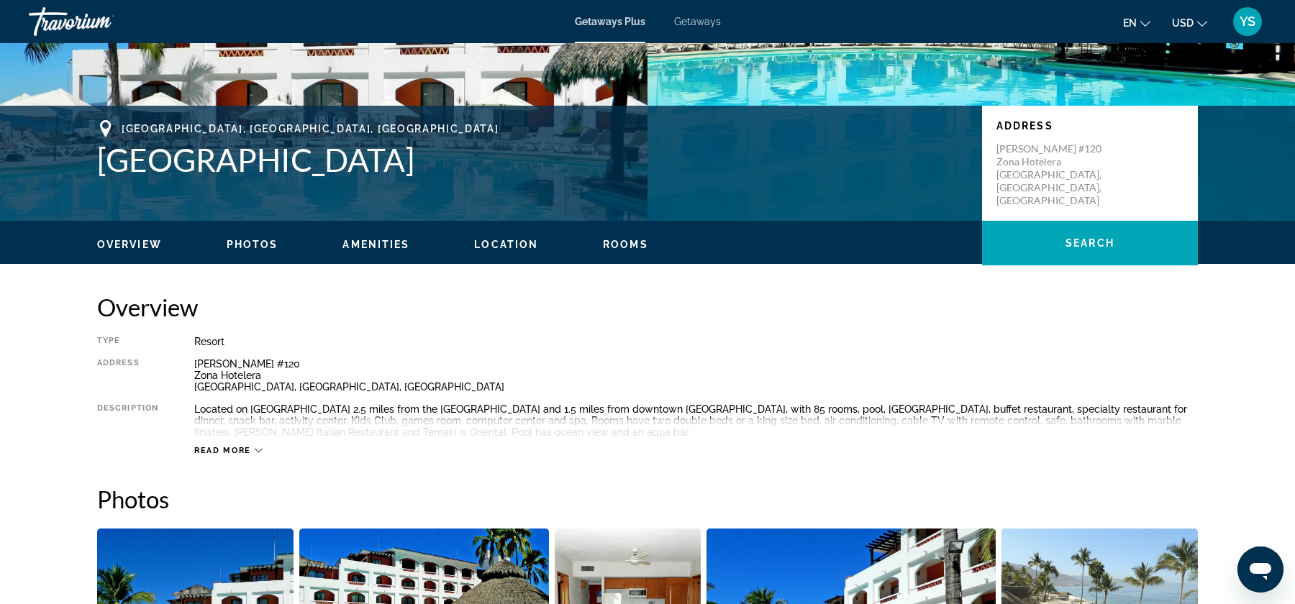
scroll to position [250, 0]
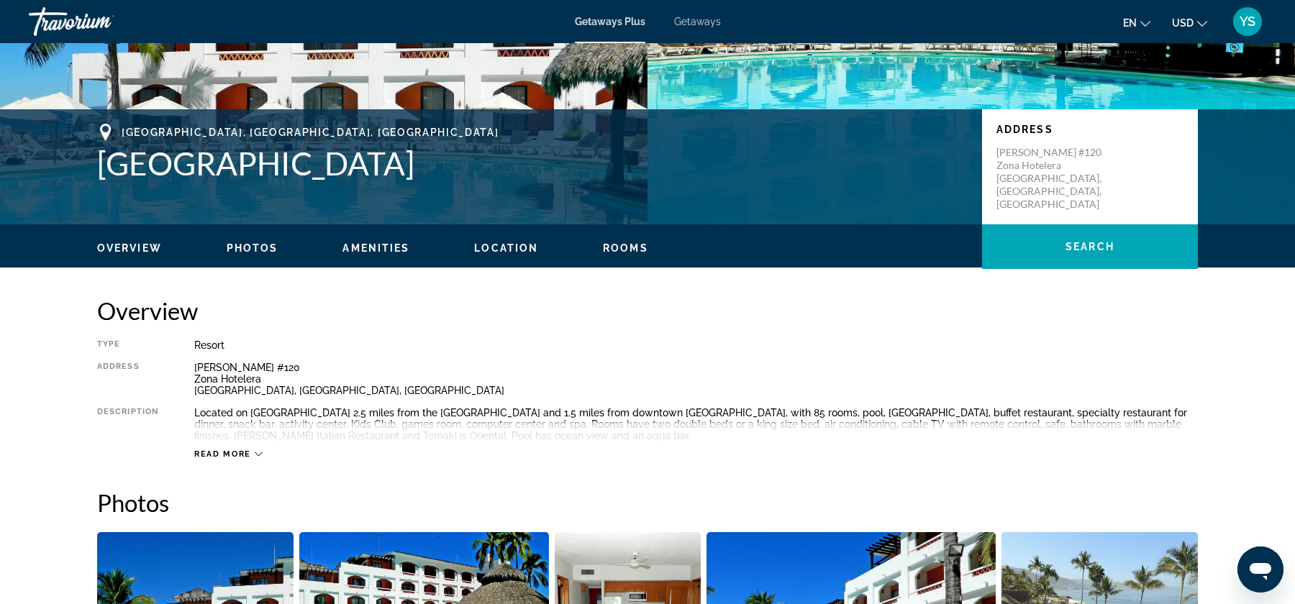
drag, startPoint x: 100, startPoint y: 163, endPoint x: 598, endPoint y: 166, distance: 497.7
click at [598, 166] on h1 "[GEOGRAPHIC_DATA]" at bounding box center [532, 163] width 870 height 37
copy h1 "[GEOGRAPHIC_DATA]"
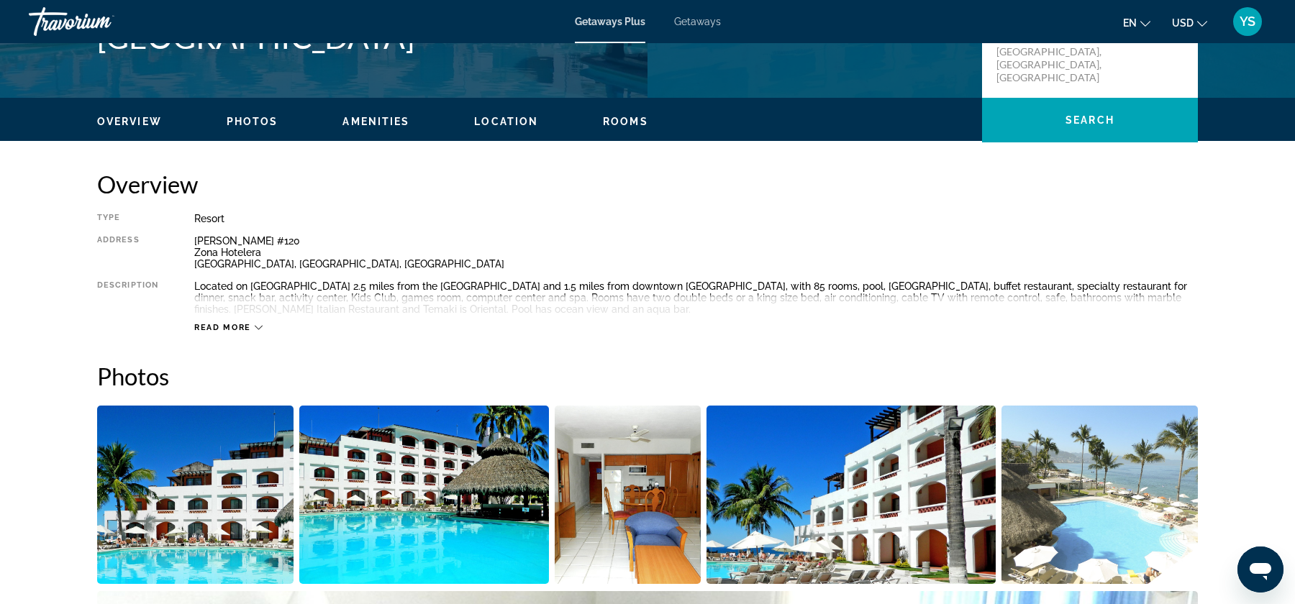
scroll to position [378, 0]
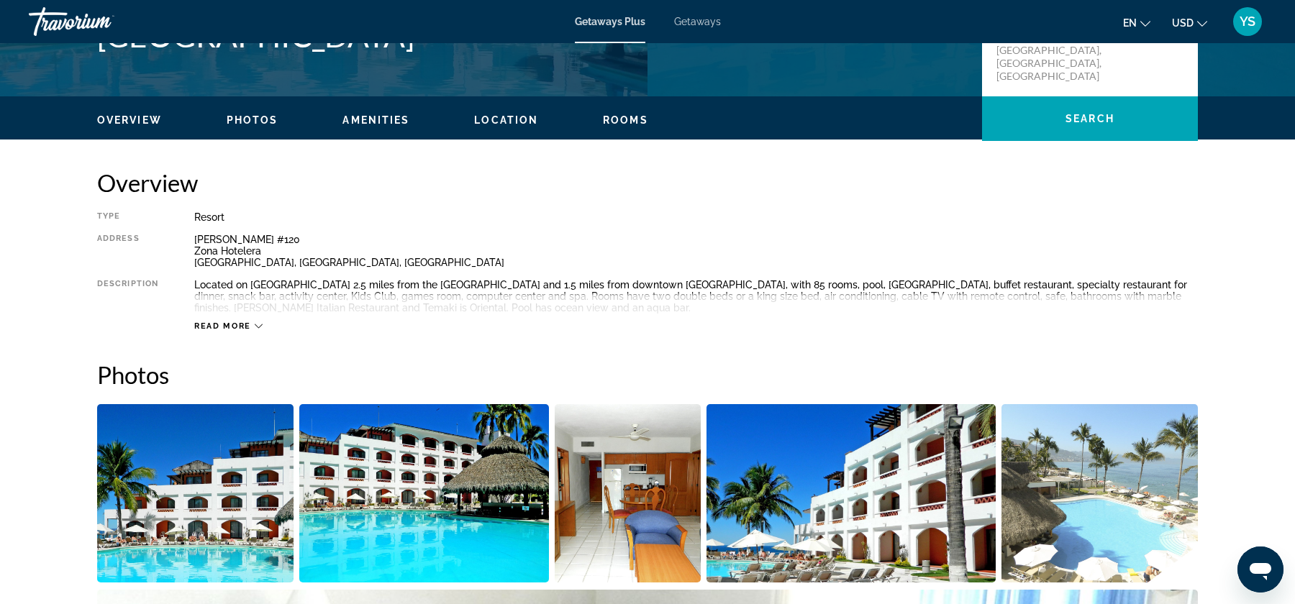
click at [256, 318] on div "Read more" at bounding box center [695, 312] width 1003 height 40
click at [243, 325] on span "Read more" at bounding box center [222, 325] width 57 height 9
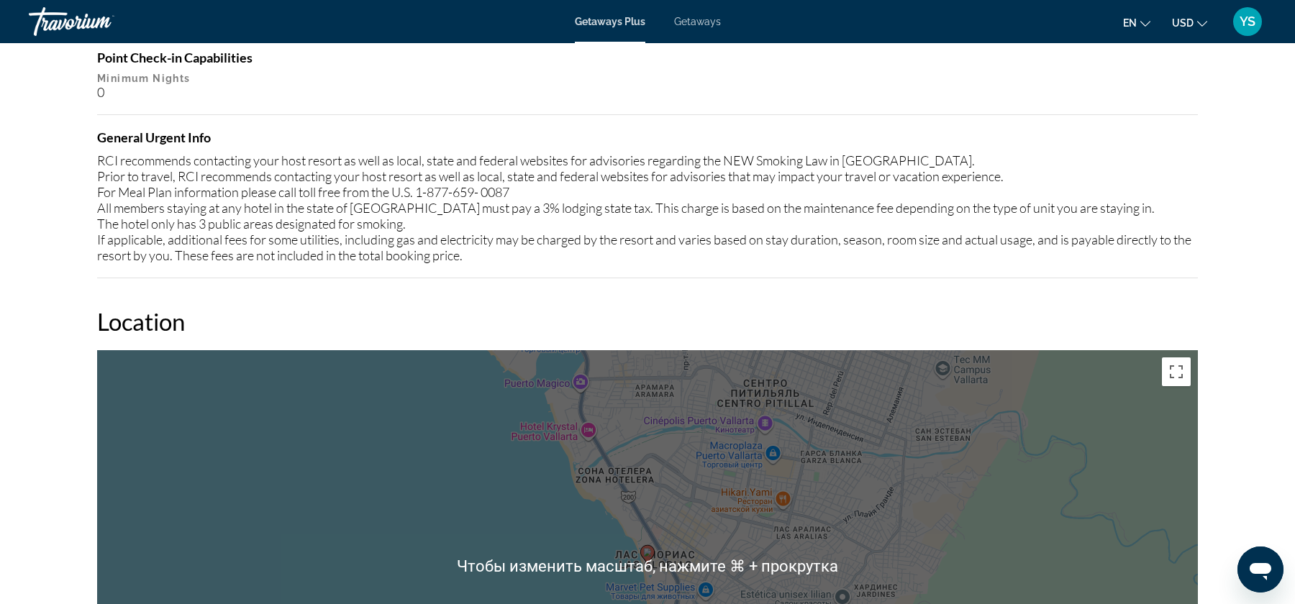
scroll to position [1610, 0]
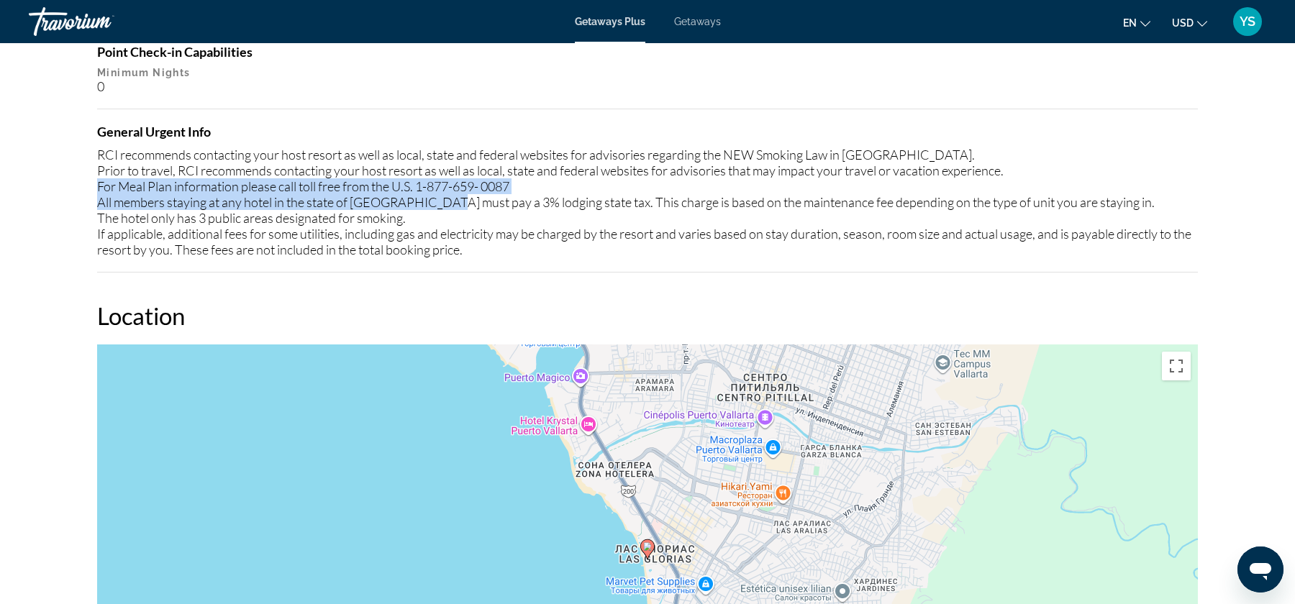
drag, startPoint x: 99, startPoint y: 185, endPoint x: 440, endPoint y: 199, distance: 341.2
click at [440, 199] on div "RCI recommends contacting your host resort as well as local, state and federal …" at bounding box center [647, 202] width 1100 height 111
click at [498, 183] on div "RCI recommends contacting your host resort as well as local, state and federal …" at bounding box center [647, 202] width 1100 height 111
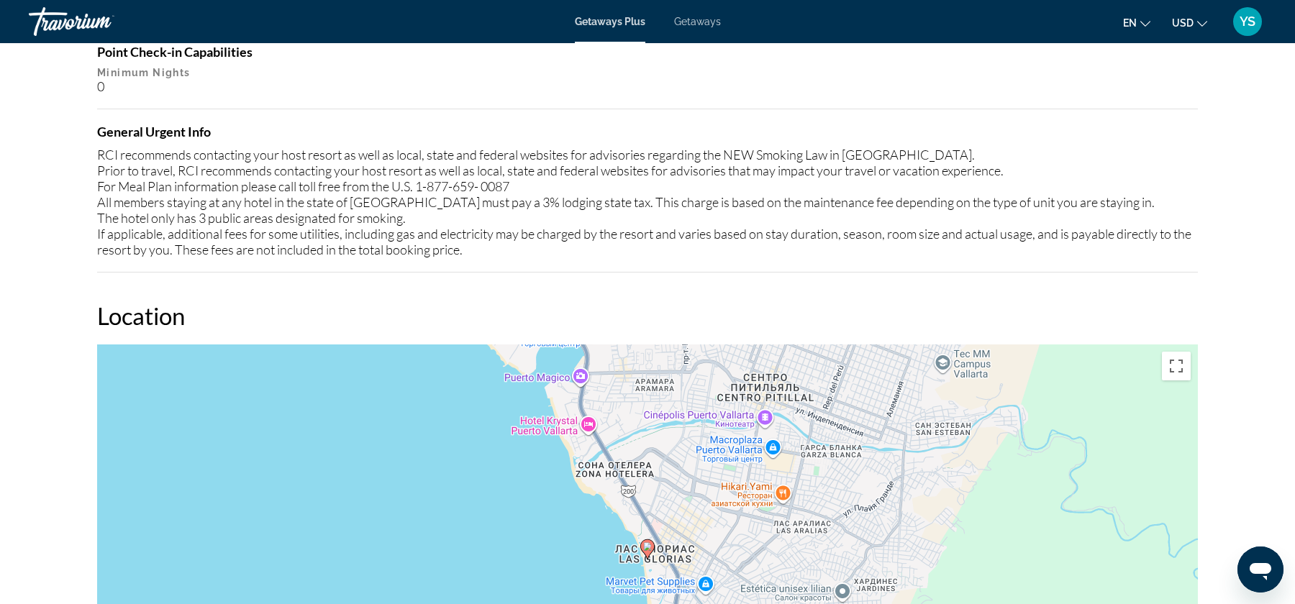
click at [96, 149] on div "Overview Type Resort All-Inclusive No All-Inclusive Address Diego Rivera #120 Z…" at bounding box center [647, 183] width 1115 height 2492
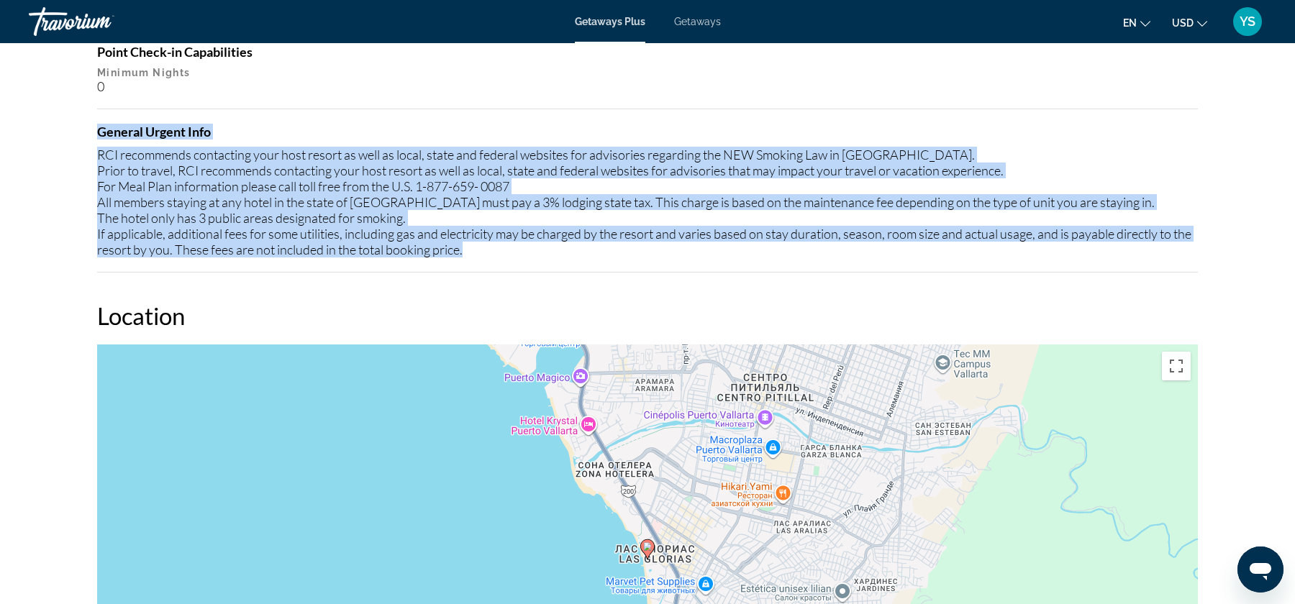
drag, startPoint x: 96, startPoint y: 129, endPoint x: 534, endPoint y: 242, distance: 452.3
click at [534, 242] on div "Overview Type Resort All-Inclusive No All-Inclusive Address Diego Rivera #120 Z…" at bounding box center [647, 183] width 1115 height 2492
click at [718, 247] on div "RCI recommends contacting your host resort as well as local, state and federal …" at bounding box center [647, 202] width 1100 height 111
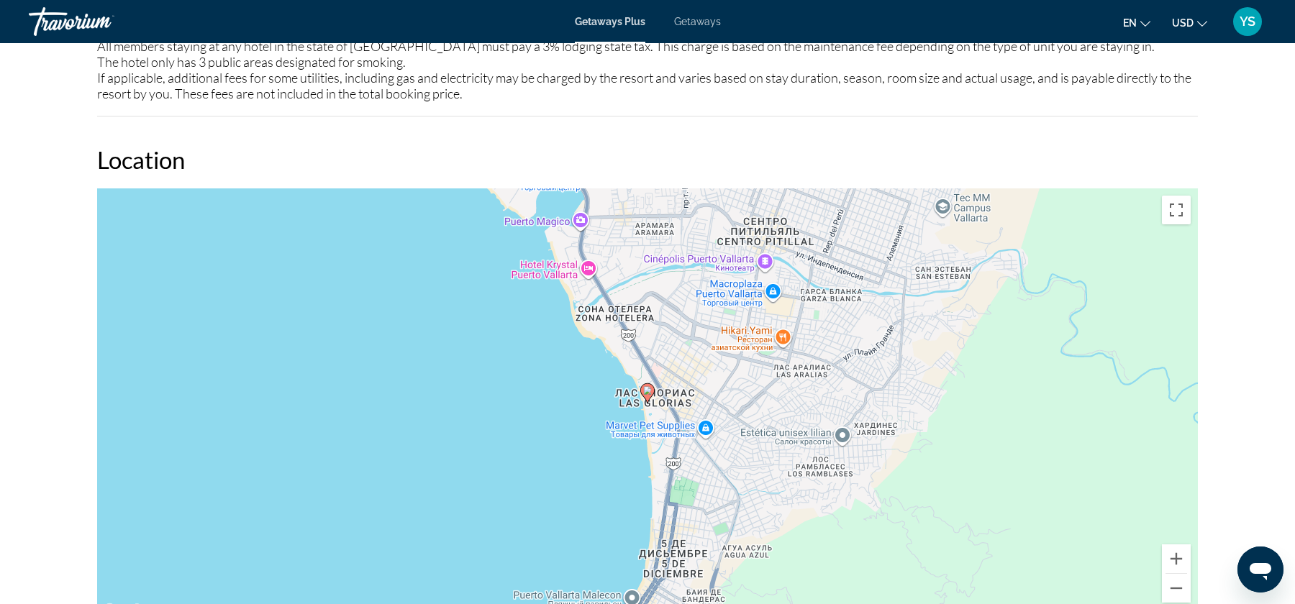
scroll to position [1701, 0]
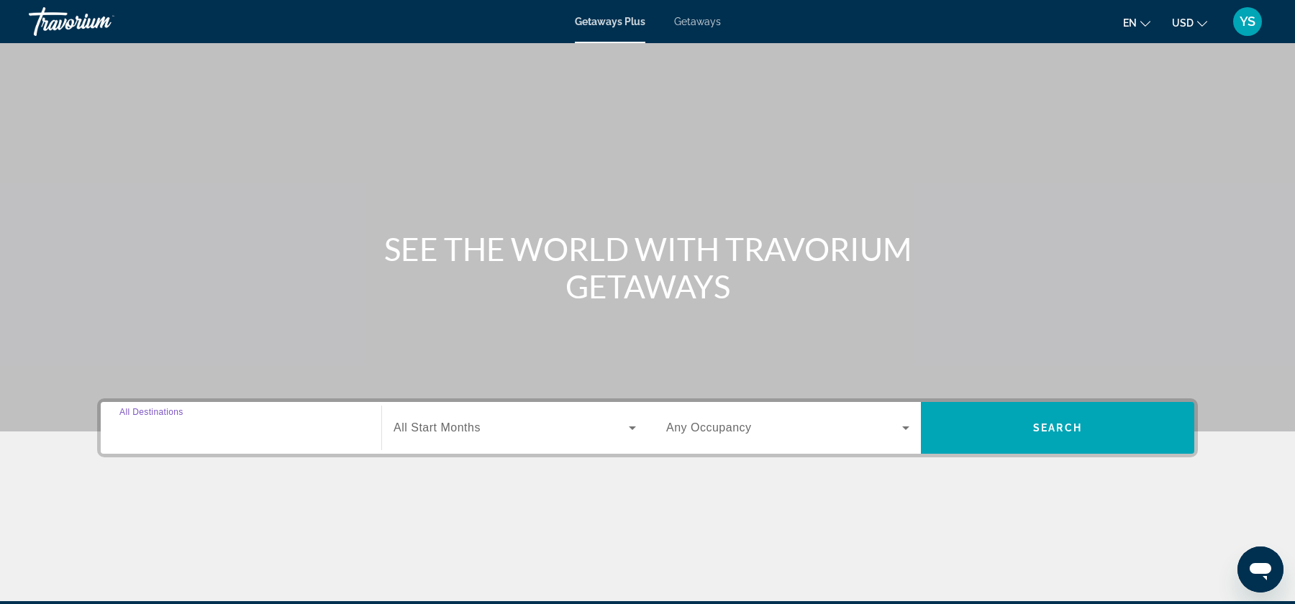
click at [241, 425] on input "Destination All Destinations" at bounding box center [240, 428] width 243 height 17
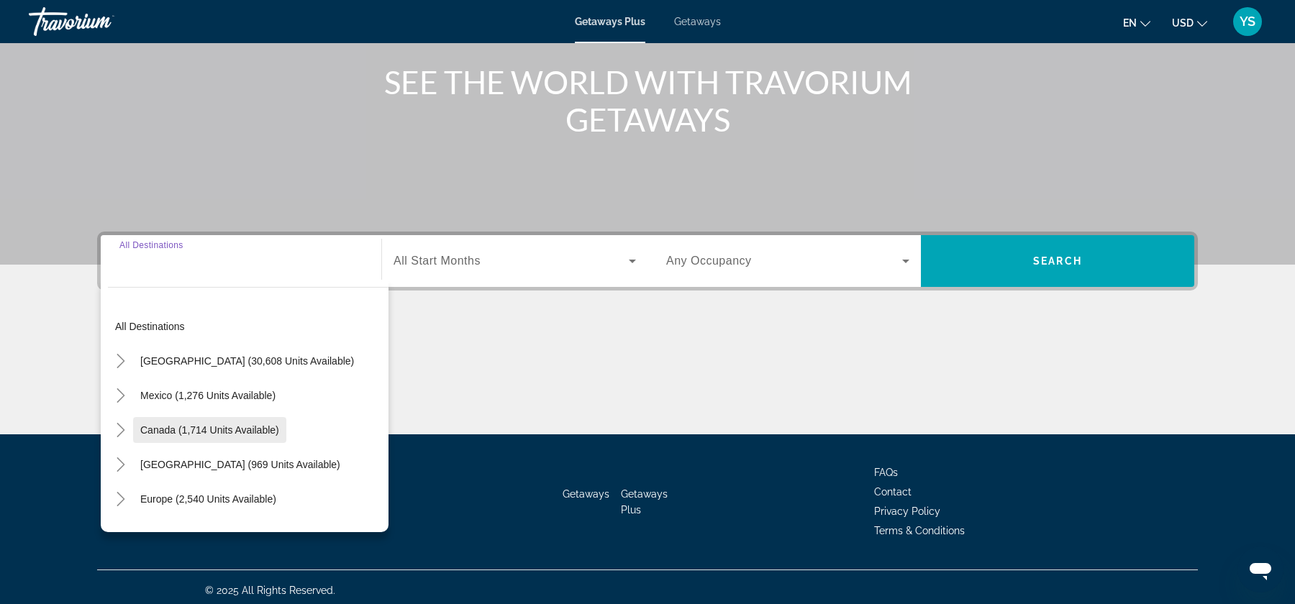
scroll to position [173, 0]
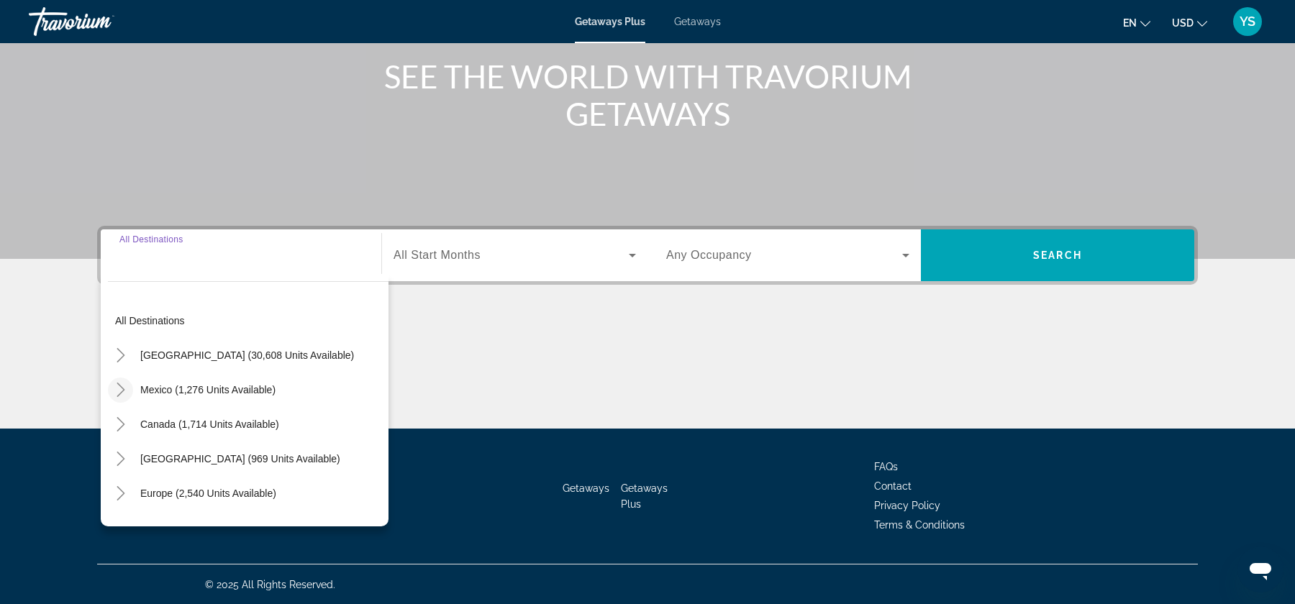
click at [118, 391] on icon "Toggle Mexico (1,276 units available)" at bounding box center [121, 390] width 14 height 14
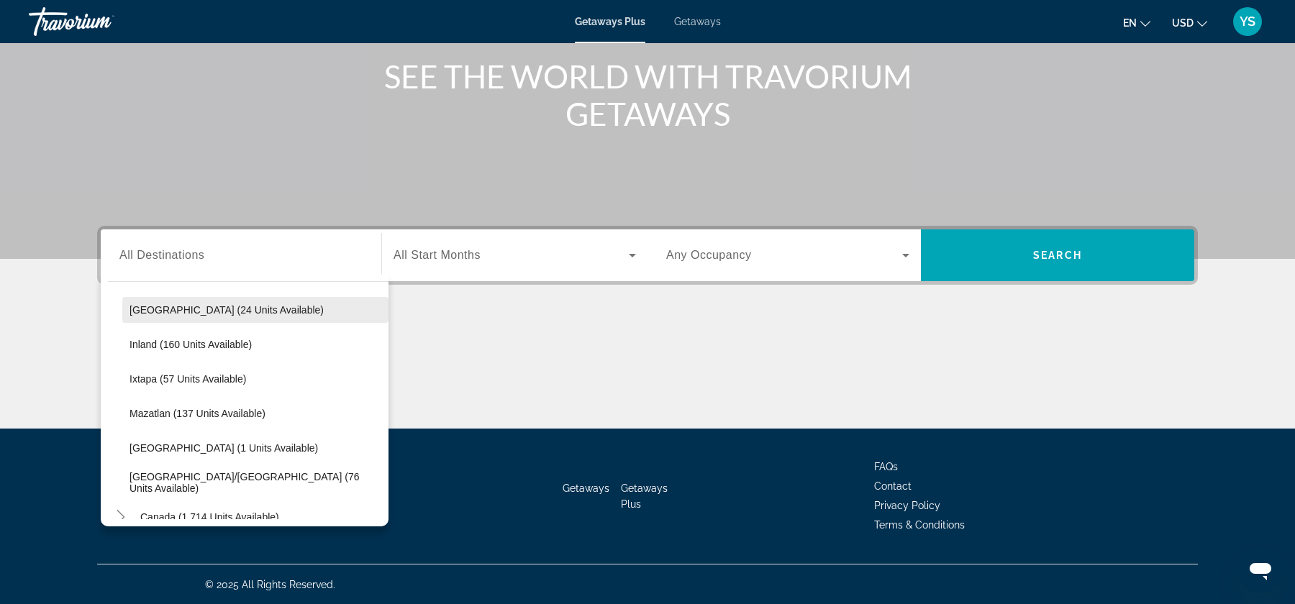
scroll to position [234, 0]
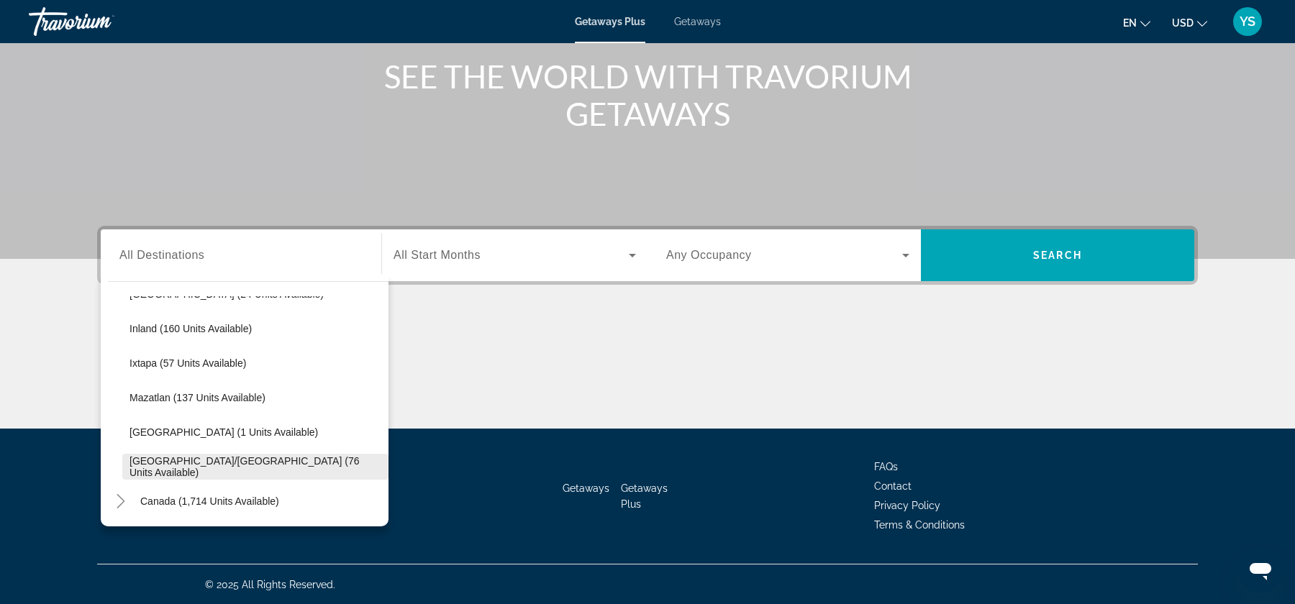
click at [191, 456] on span "Search widget" at bounding box center [255, 466] width 266 height 35
type input "**********"
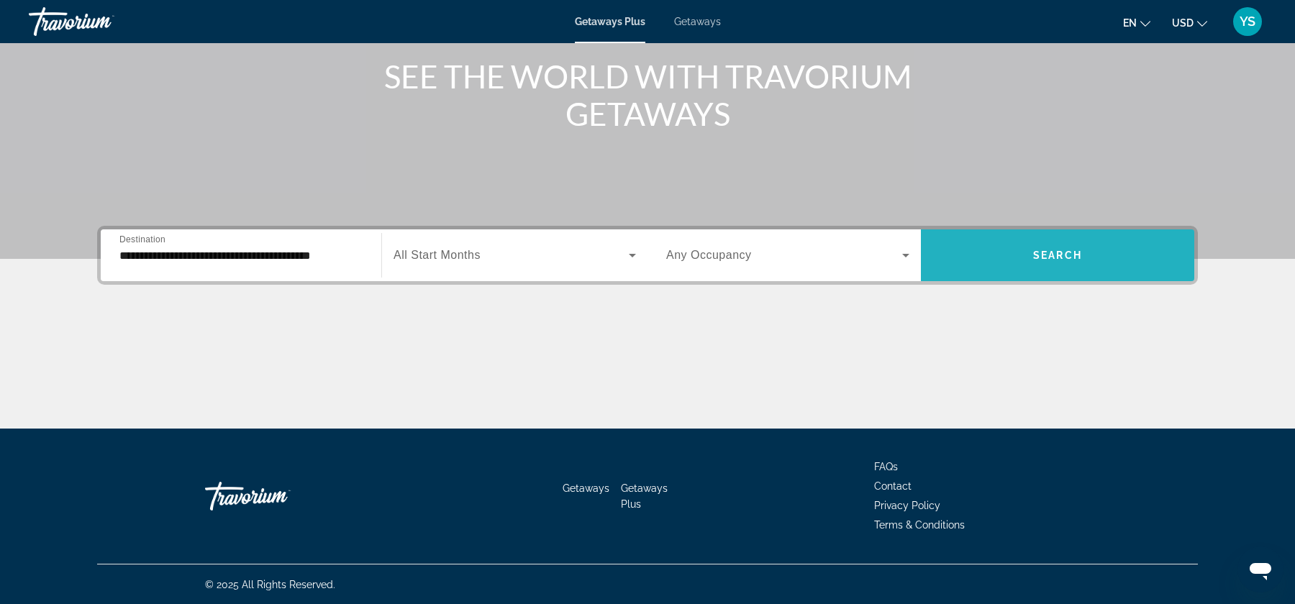
click at [1017, 258] on span "Search widget" at bounding box center [1057, 255] width 273 height 35
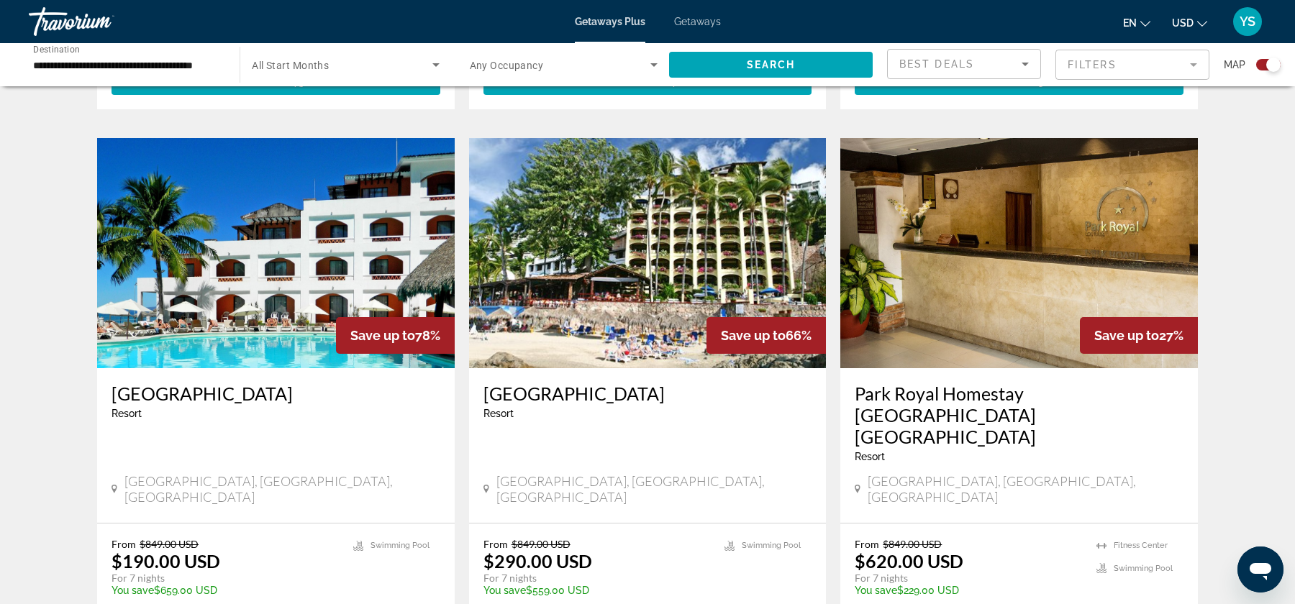
scroll to position [960, 0]
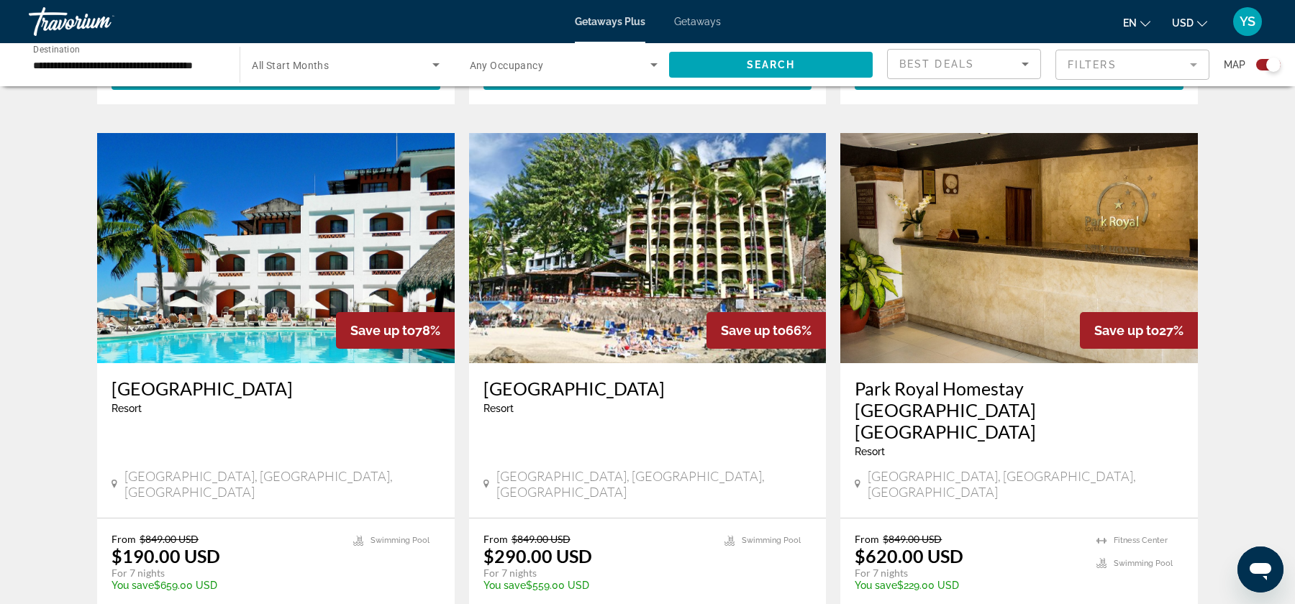
click at [616, 303] on img "Main content" at bounding box center [647, 248] width 357 height 230
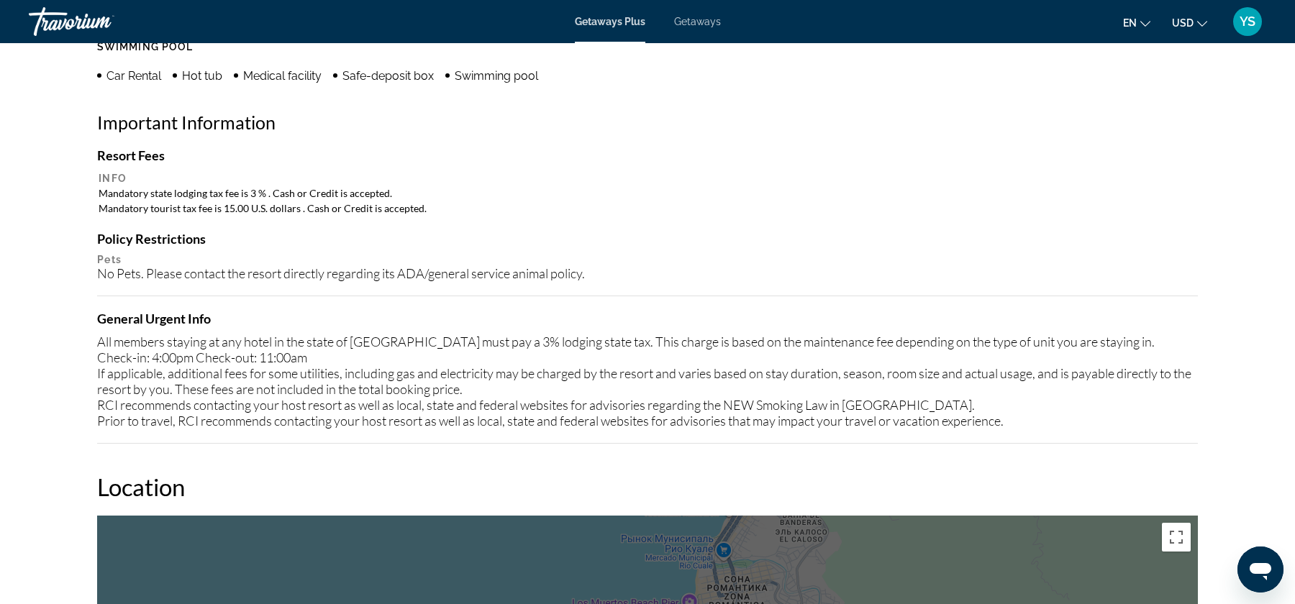
scroll to position [1255, 0]
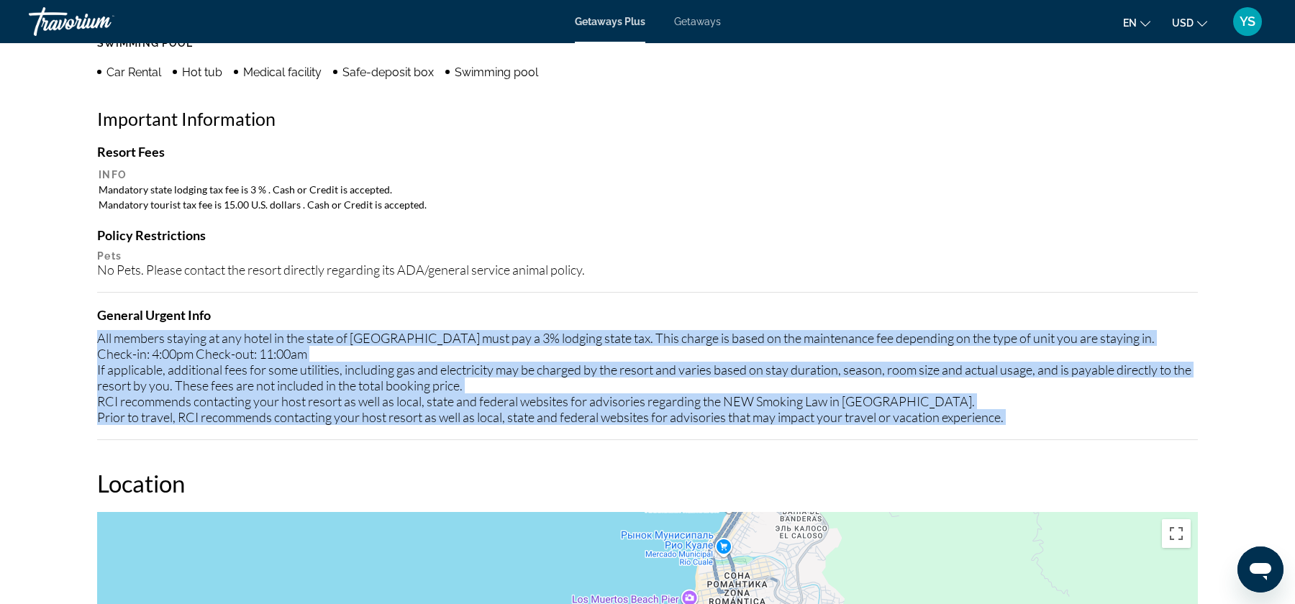
drag, startPoint x: 94, startPoint y: 334, endPoint x: 772, endPoint y: 442, distance: 686.6
click at [772, 442] on div "Overview Type Resort All-Inclusive No All-Inclusive Address Kilómetro 2.5 Carre…" at bounding box center [647, 453] width 1115 height 2323
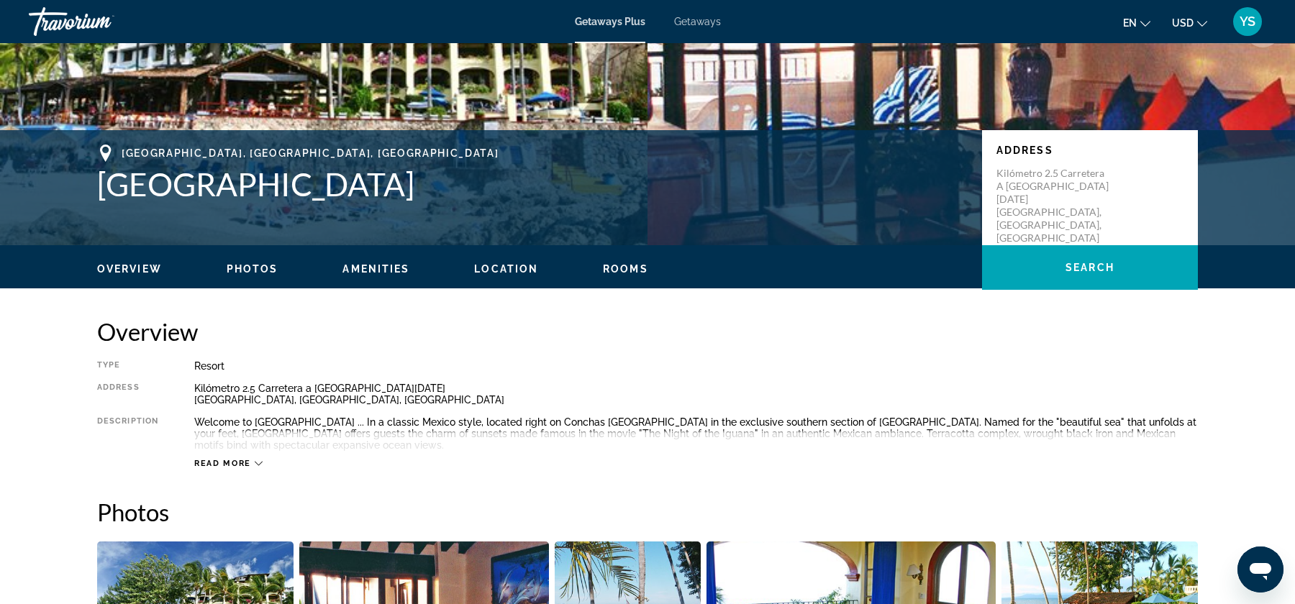
scroll to position [226, 0]
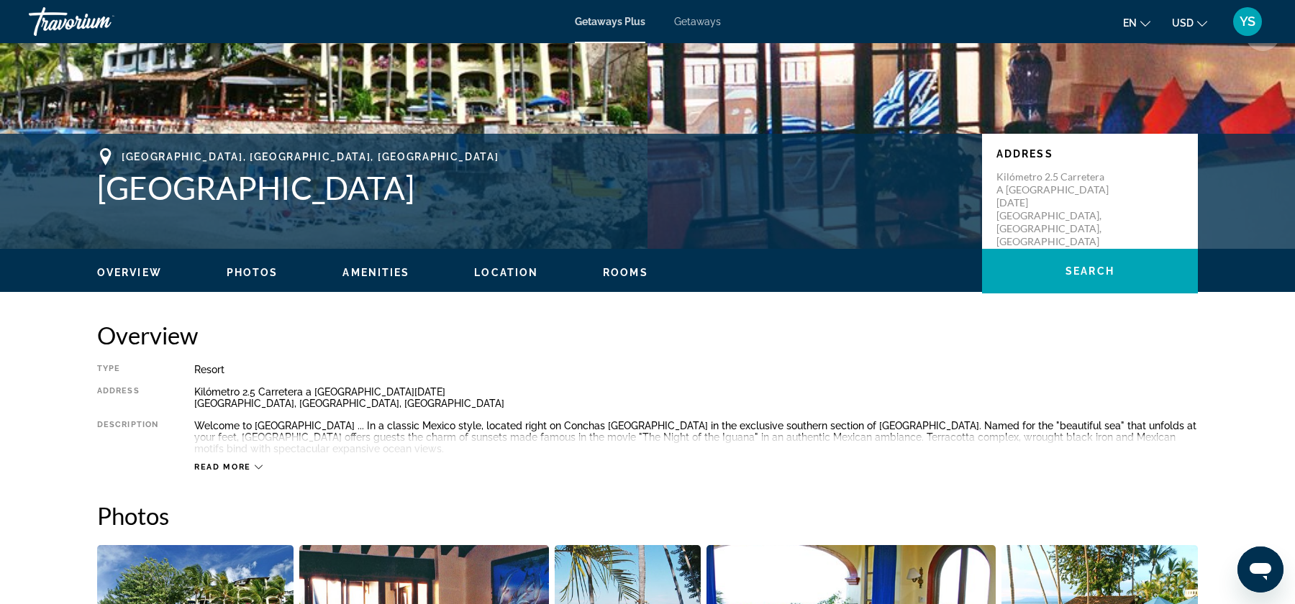
click at [255, 464] on icon "Main content" at bounding box center [259, 467] width 8 height 8
